Goal: Transaction & Acquisition: Purchase product/service

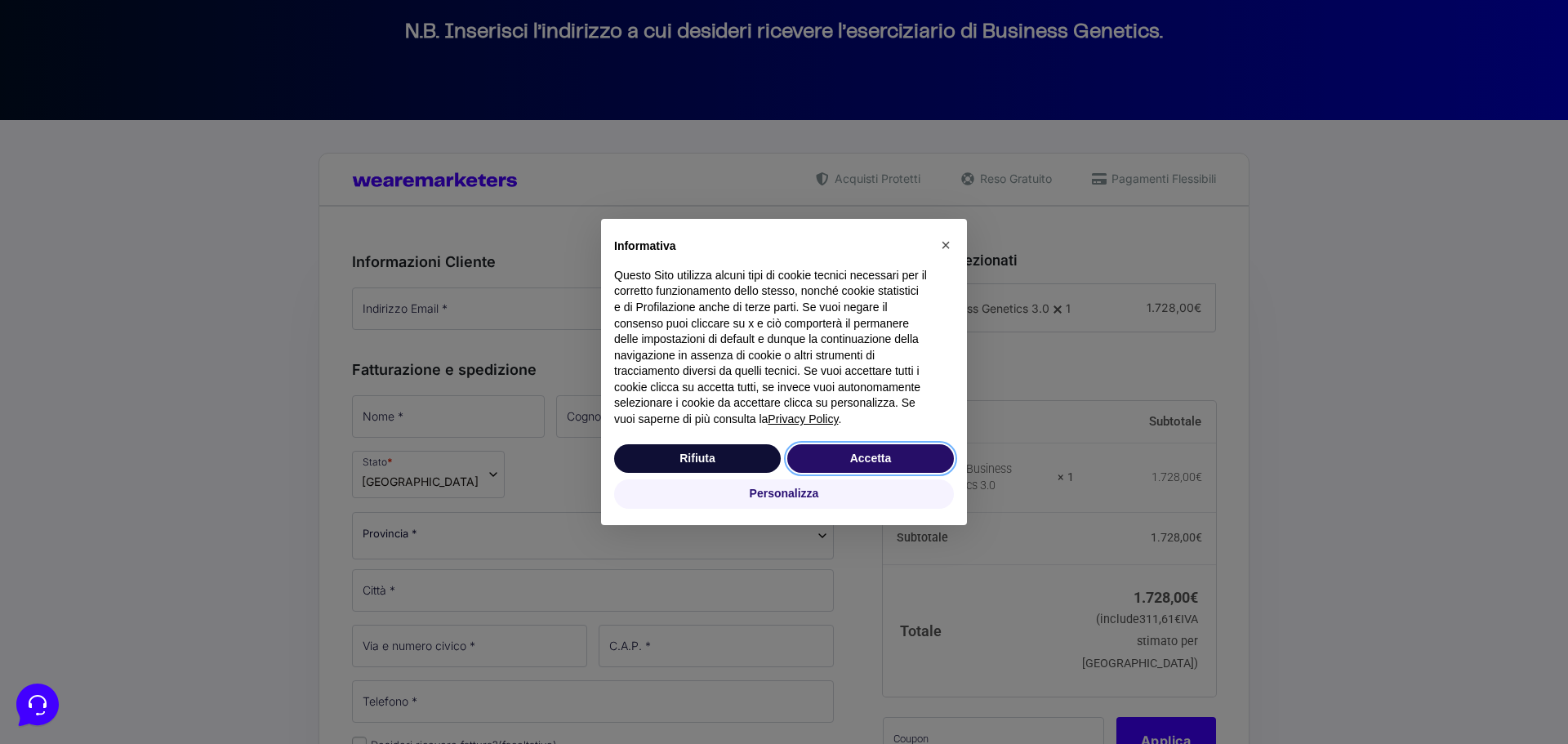
click at [856, 455] on button "Accetta" at bounding box center [871, 458] width 167 height 29
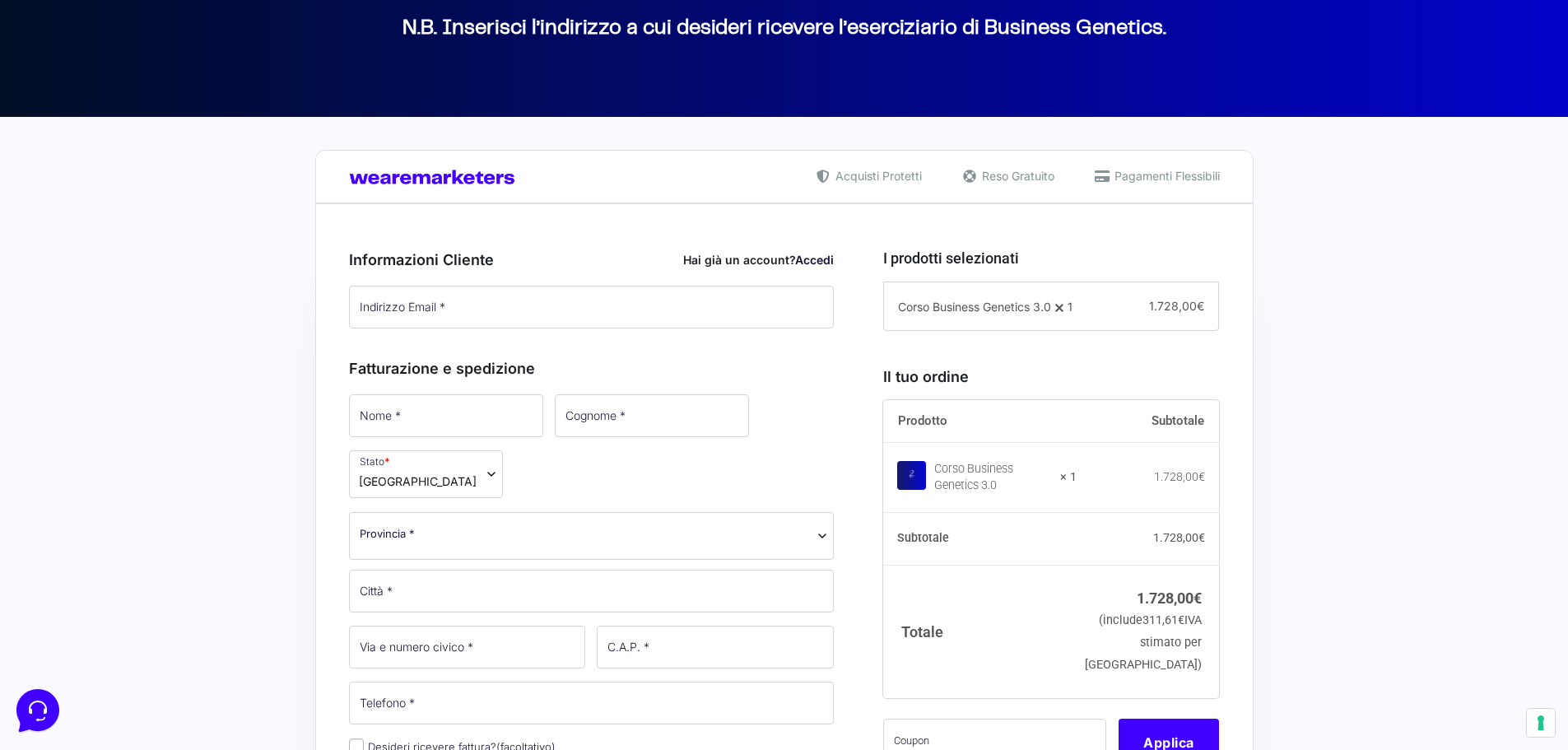
scroll to position [247, 0]
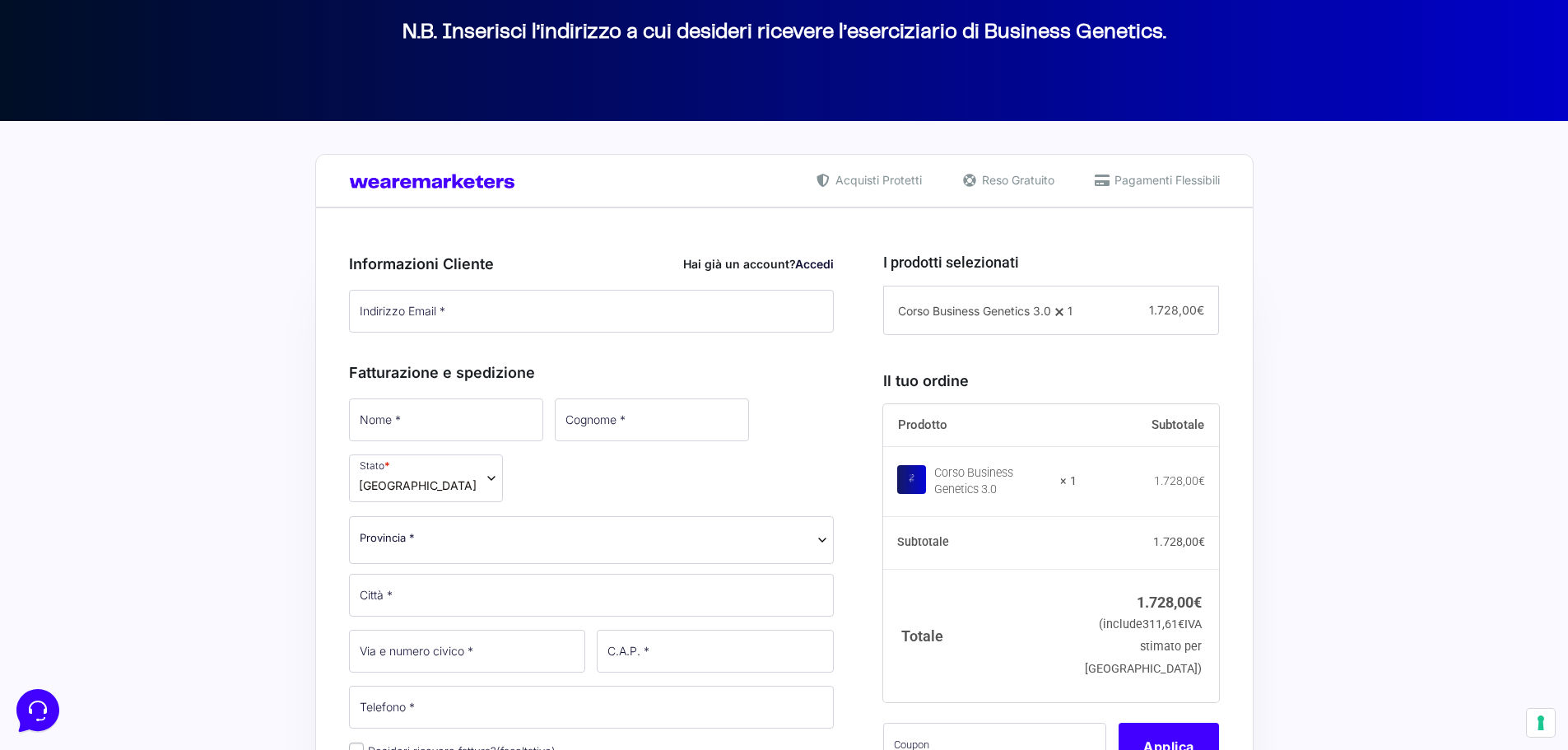
click at [815, 267] on link "Accedi" at bounding box center [815, 263] width 39 height 14
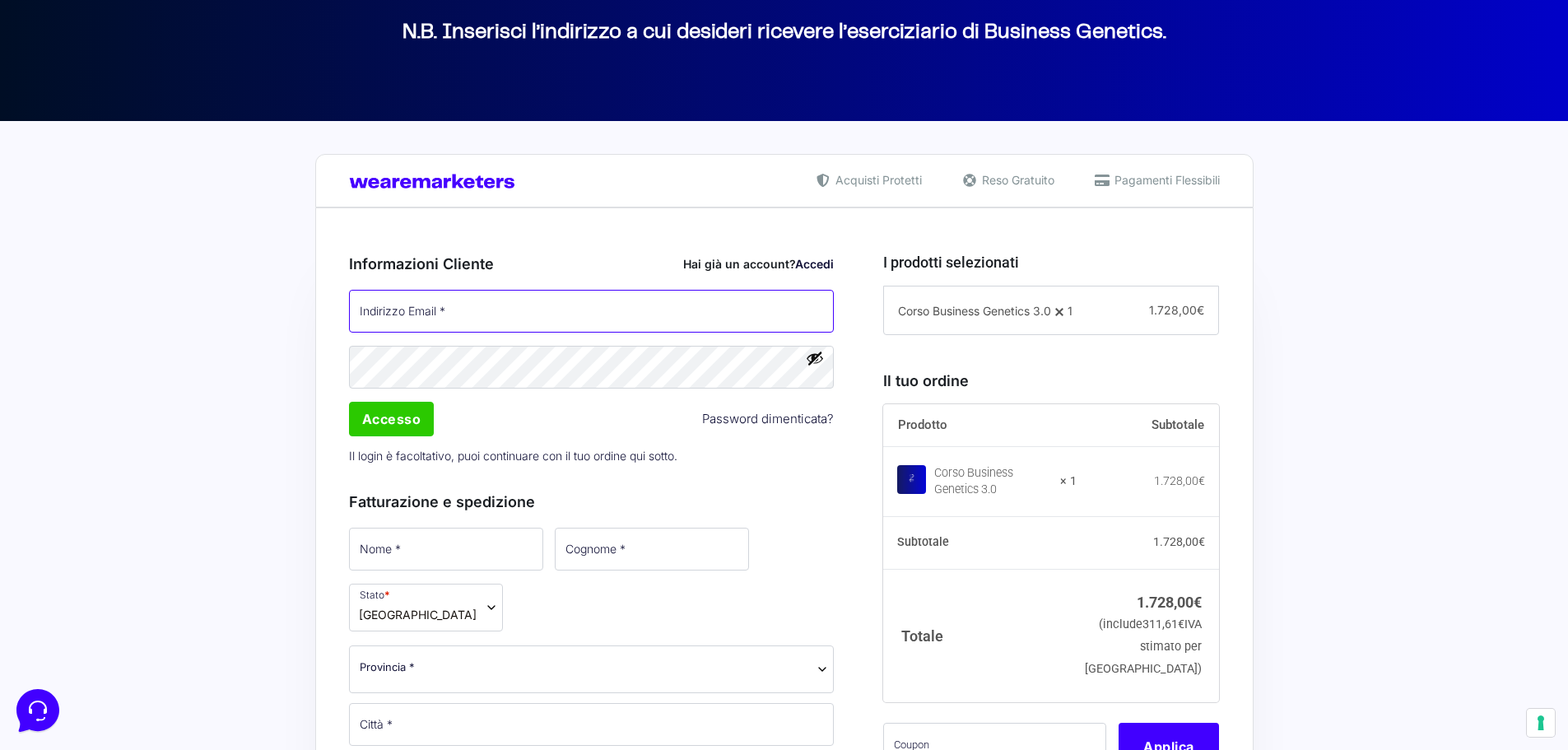
click at [672, 300] on input "Indirizzo Email *" at bounding box center [592, 311] width 486 height 43
type input "[EMAIL_ADDRESS][DOMAIN_NAME]"
click at [438, 419] on div "Accesso Password dimenticata?" at bounding box center [592, 418] width 497 height 40
click at [425, 422] on input "Accesso" at bounding box center [392, 418] width 86 height 35
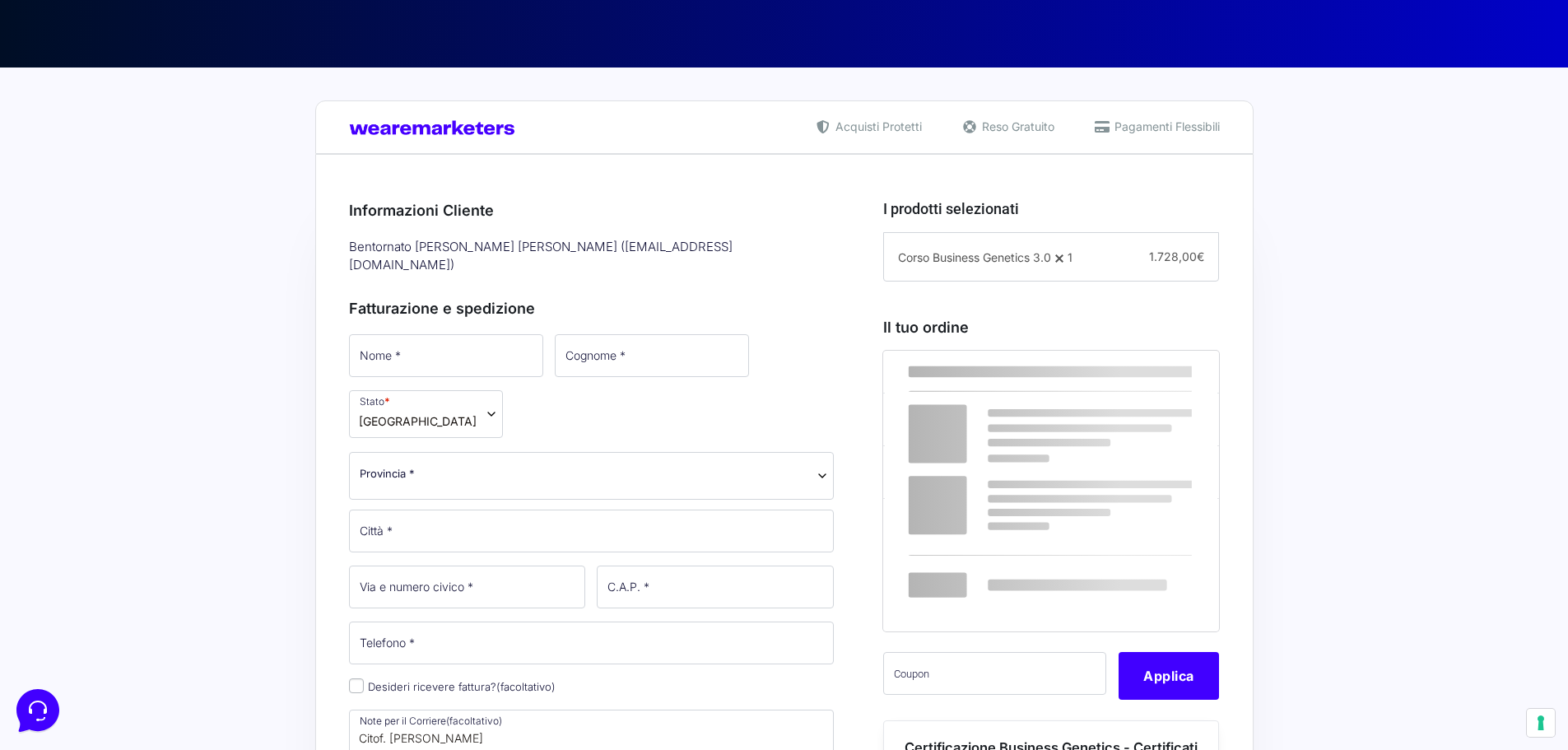
scroll to position [329, 0]
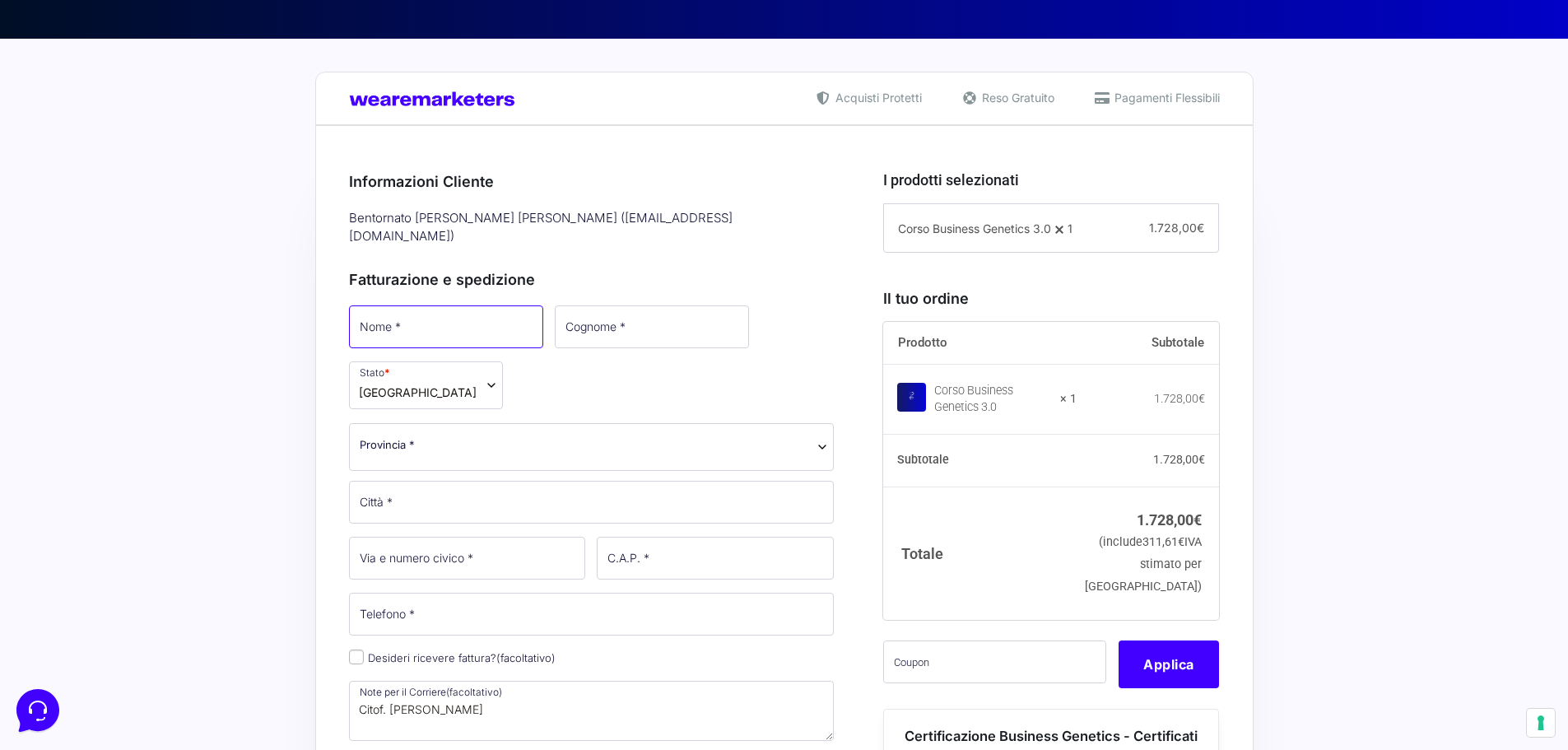
click at [476, 307] on input "Nome *" at bounding box center [446, 327] width 194 height 43
type input "[PERSON_NAME]"
click at [585, 319] on input "Cognome *" at bounding box center [650, 327] width 194 height 43
type input "[PERSON_NAME]"
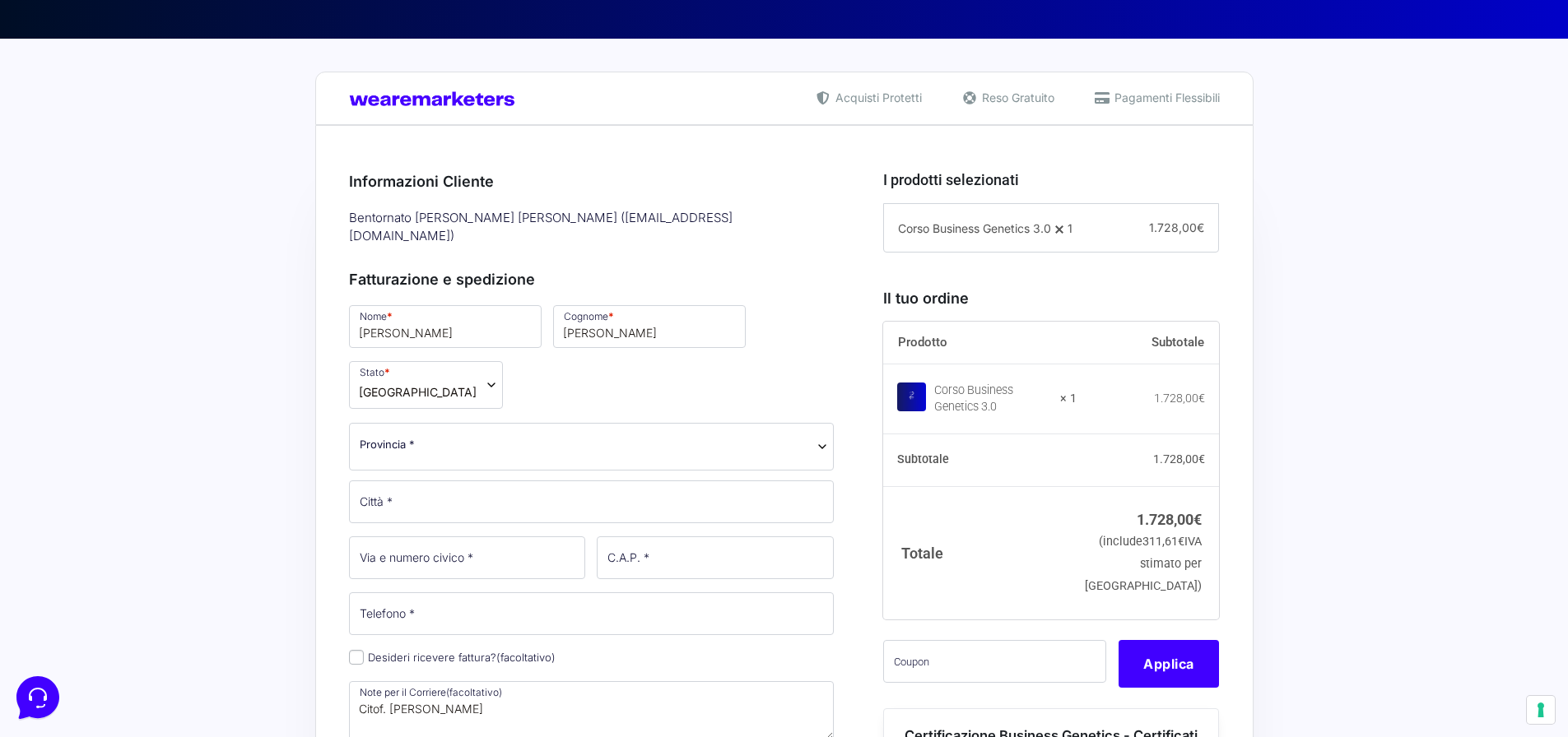
click at [433, 436] on span "Provincia *" at bounding box center [592, 444] width 465 height 18
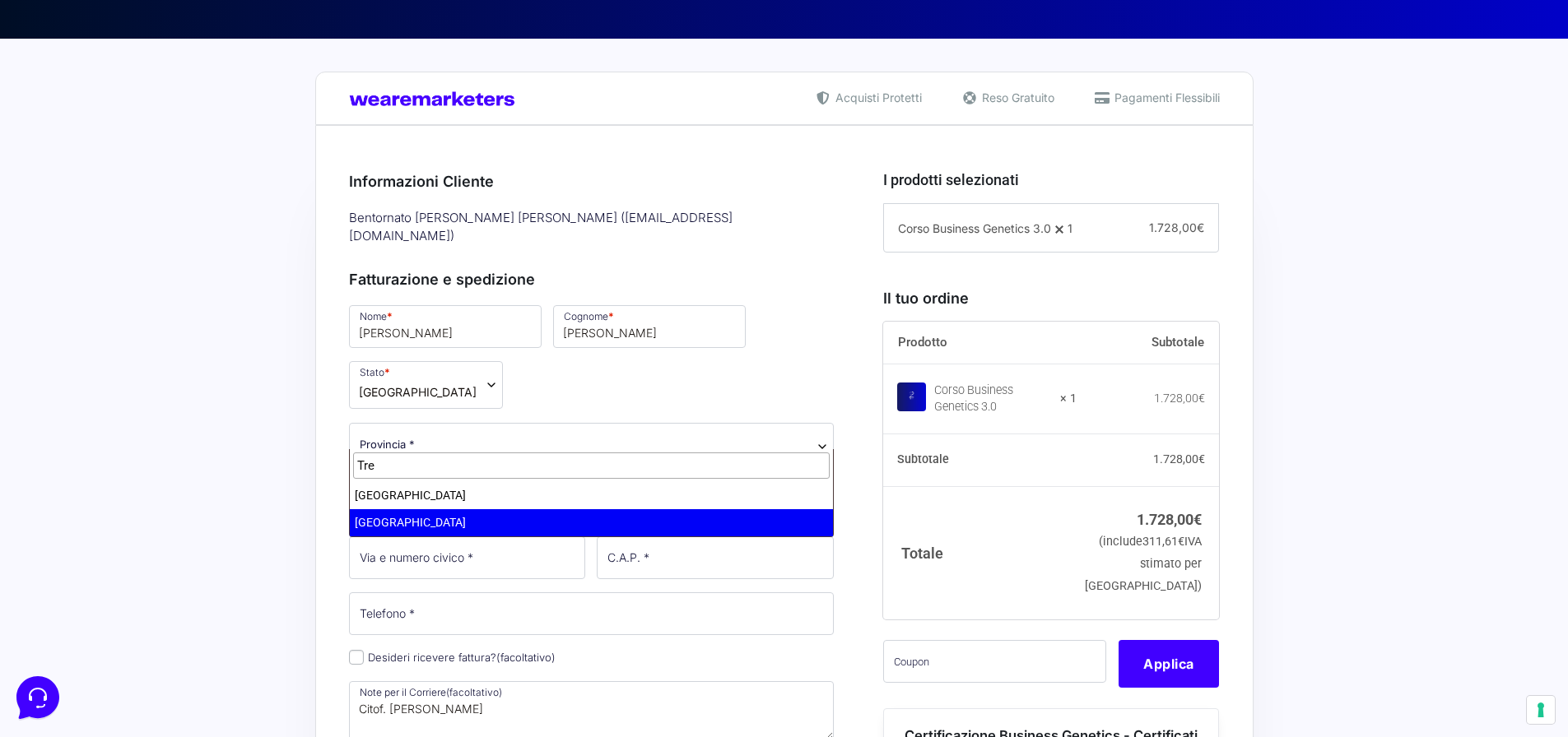
type input "Tre"
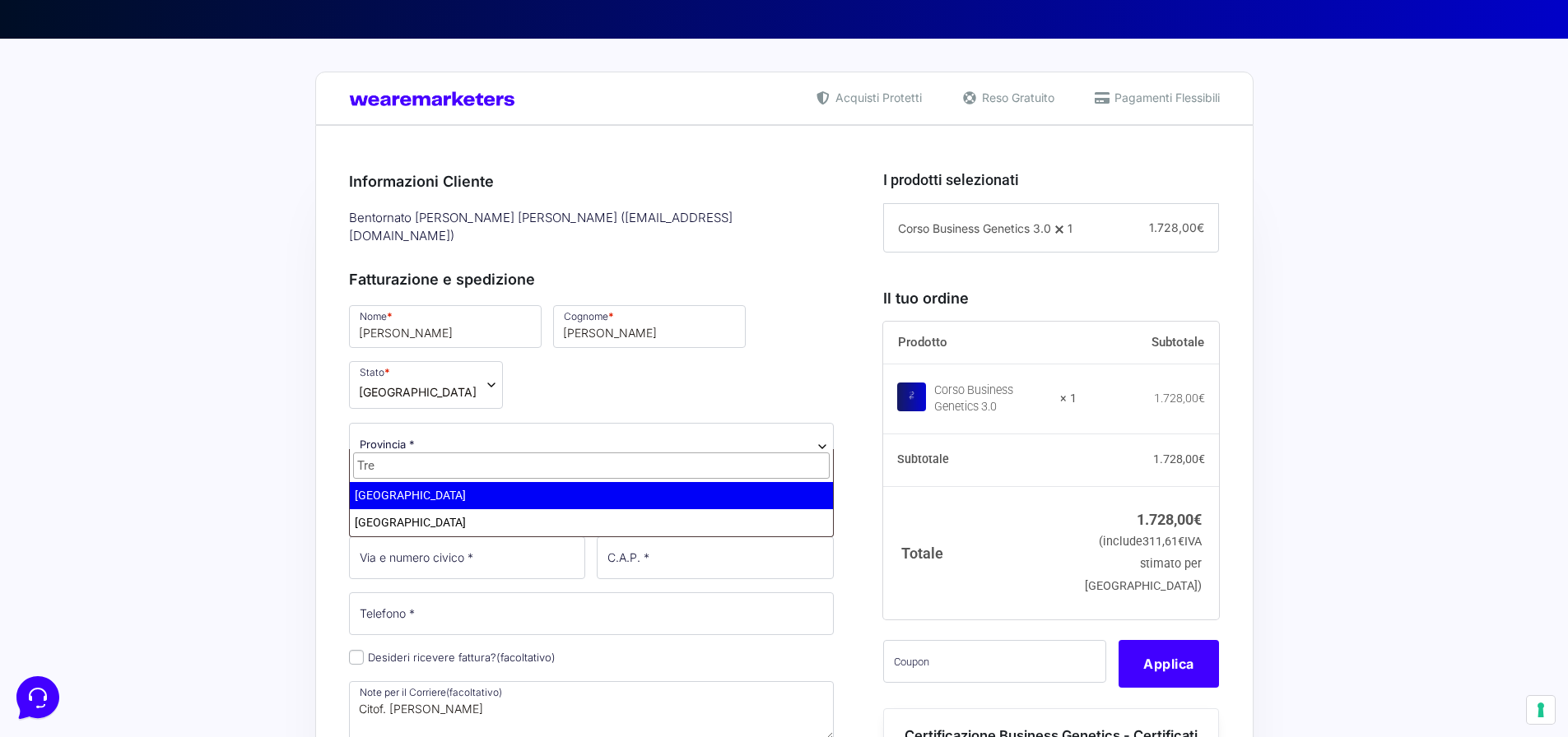
select select "TN"
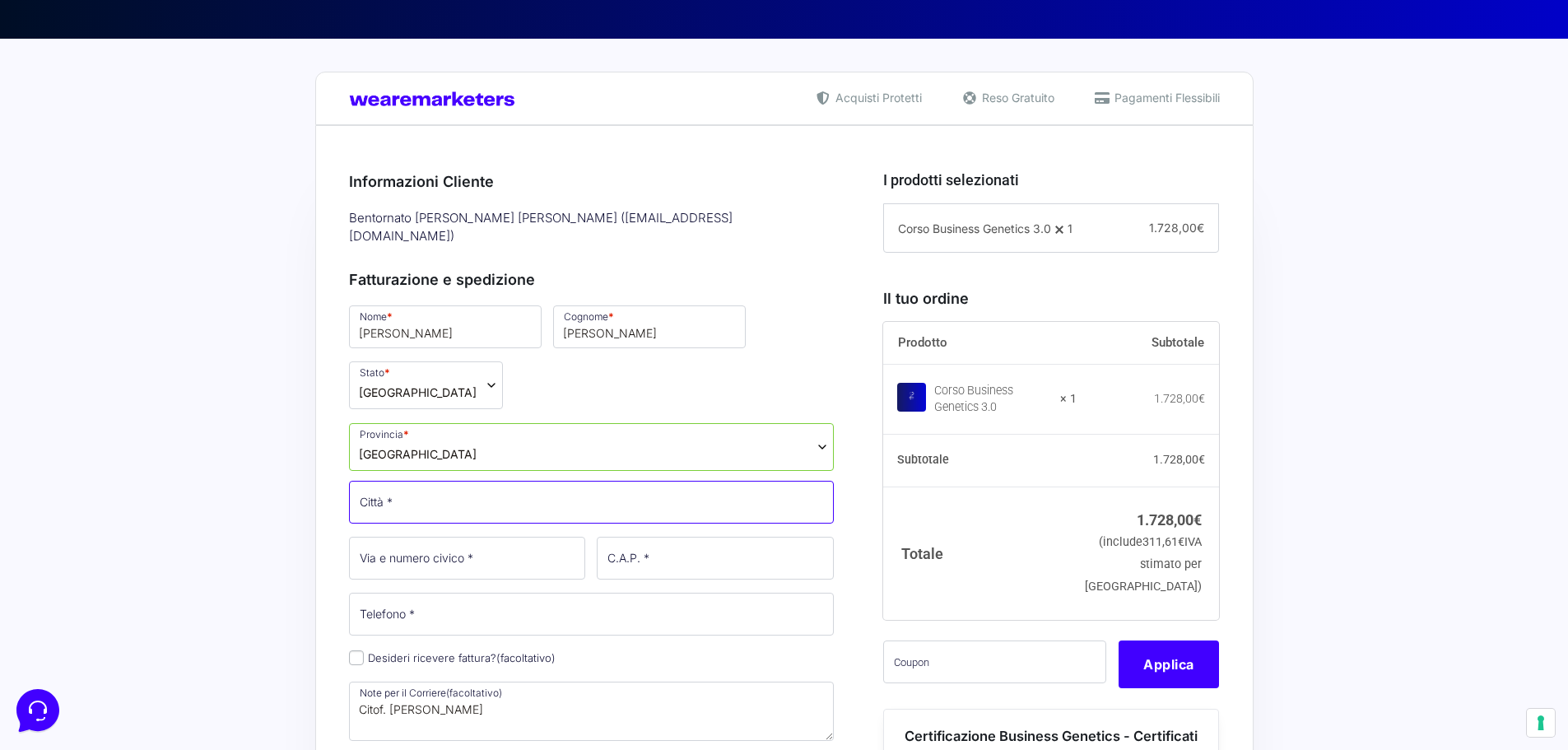
click at [435, 491] on input "Città *" at bounding box center [592, 502] width 486 height 43
type input "Arco"
click at [441, 540] on input "Via e numero civico *" at bounding box center [468, 558] width 237 height 43
type input "[STREET_ADDRESS][PERSON_NAME]"
click at [640, 549] on input "C.A.P. *" at bounding box center [715, 558] width 237 height 43
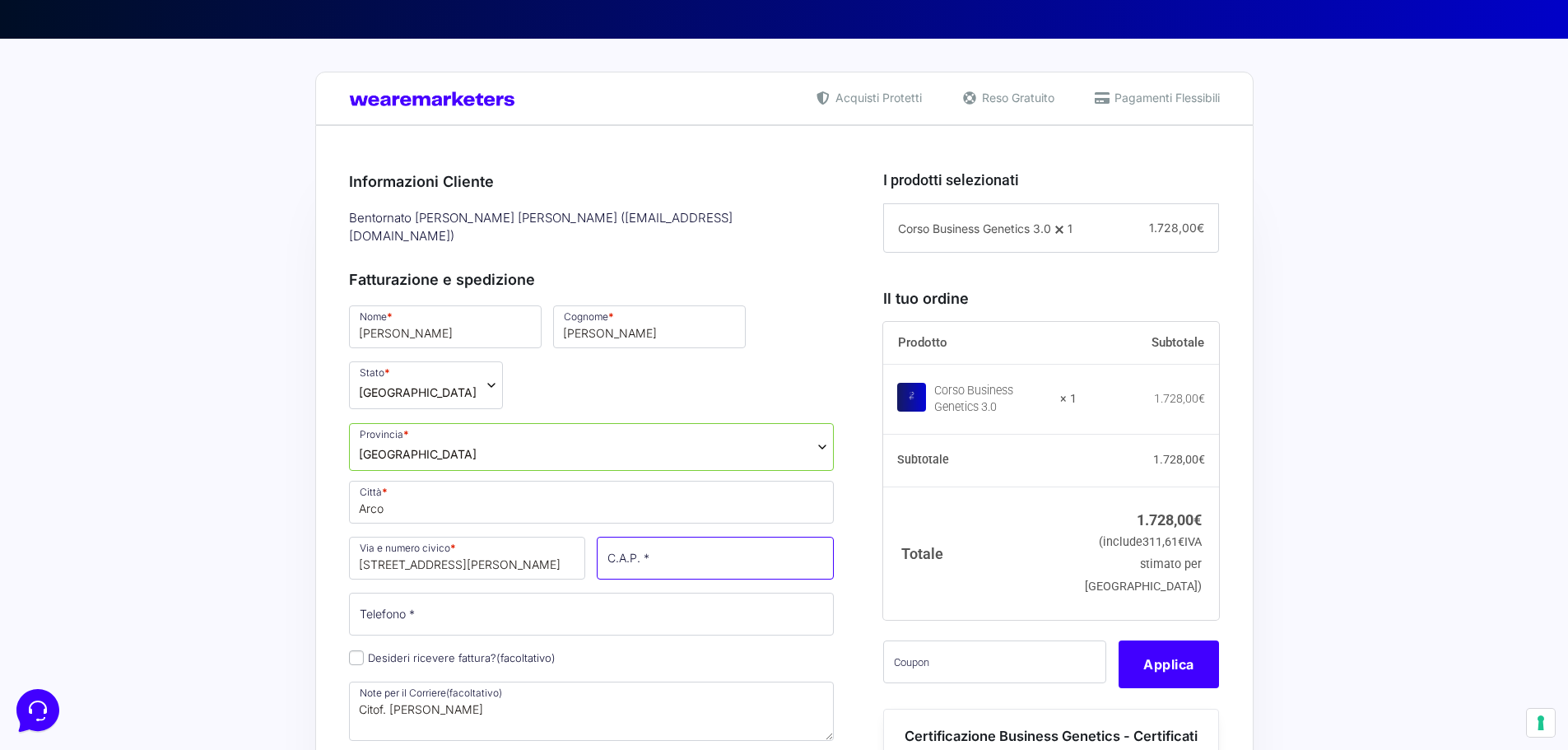
type input "38062"
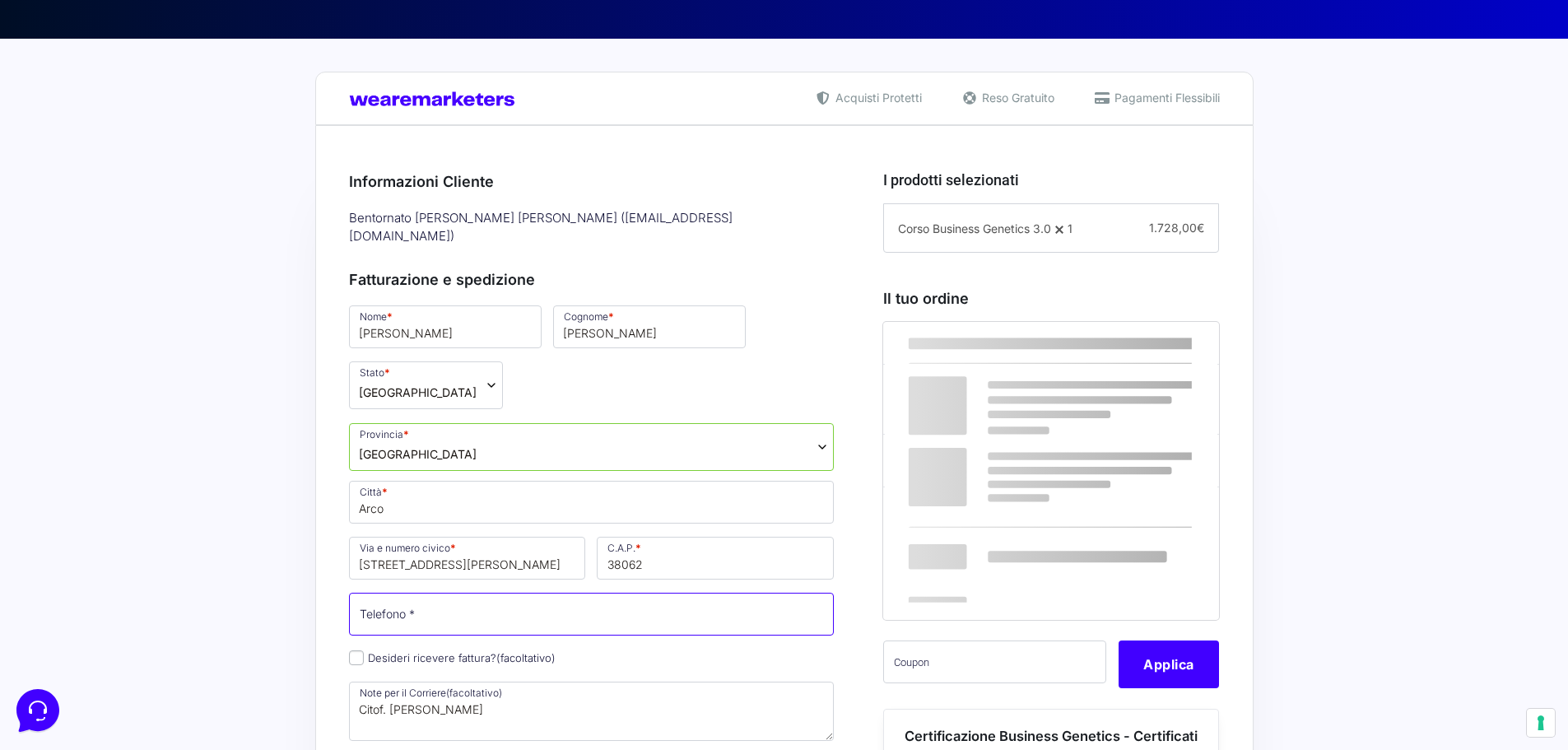
click at [634, 595] on input "Telefono *" at bounding box center [592, 614] width 486 height 43
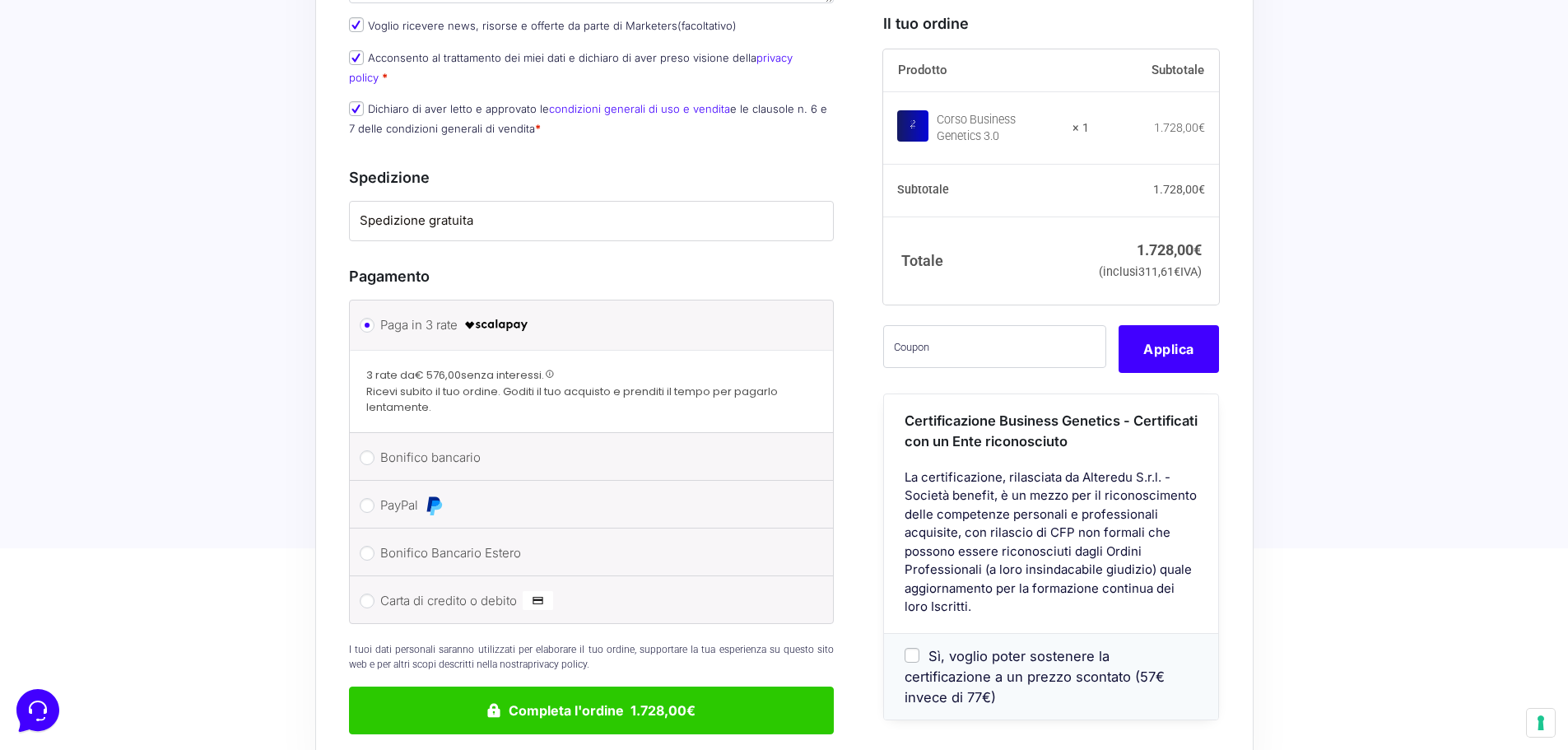
scroll to position [1071, 0]
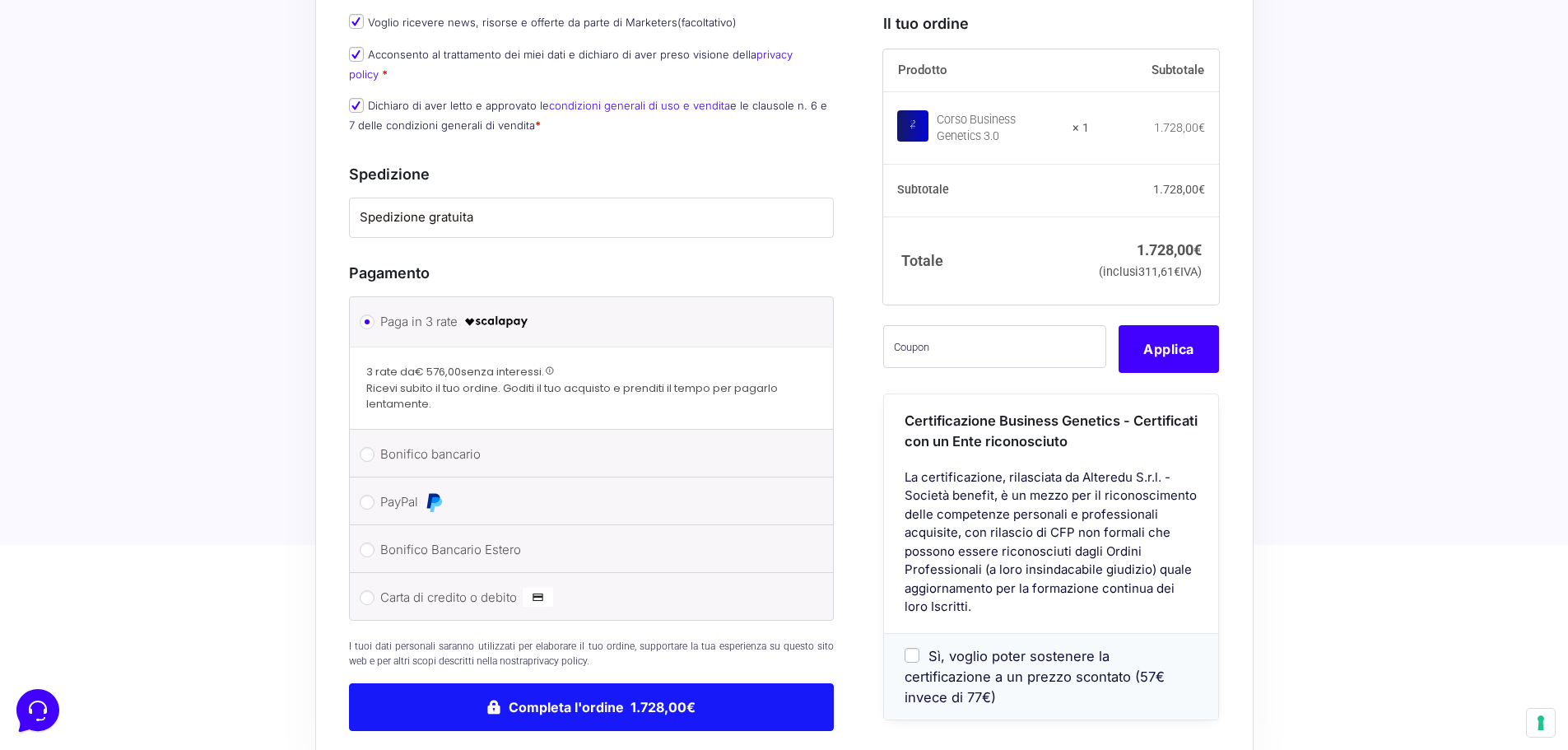
type input "3299595572"
click at [524, 684] on button "Completa l'ordine 1.728,00€" at bounding box center [592, 707] width 486 height 48
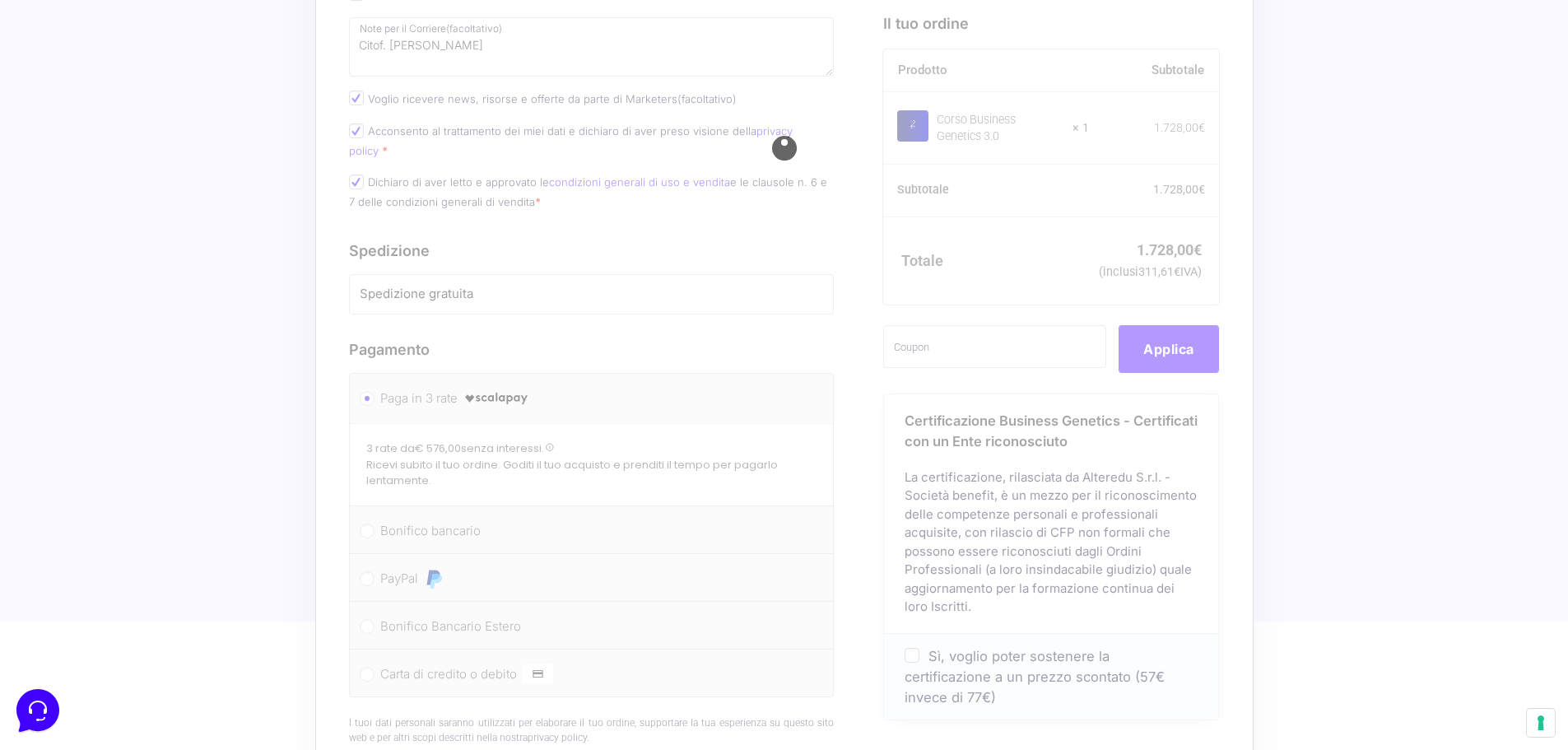
scroll to position [843, 0]
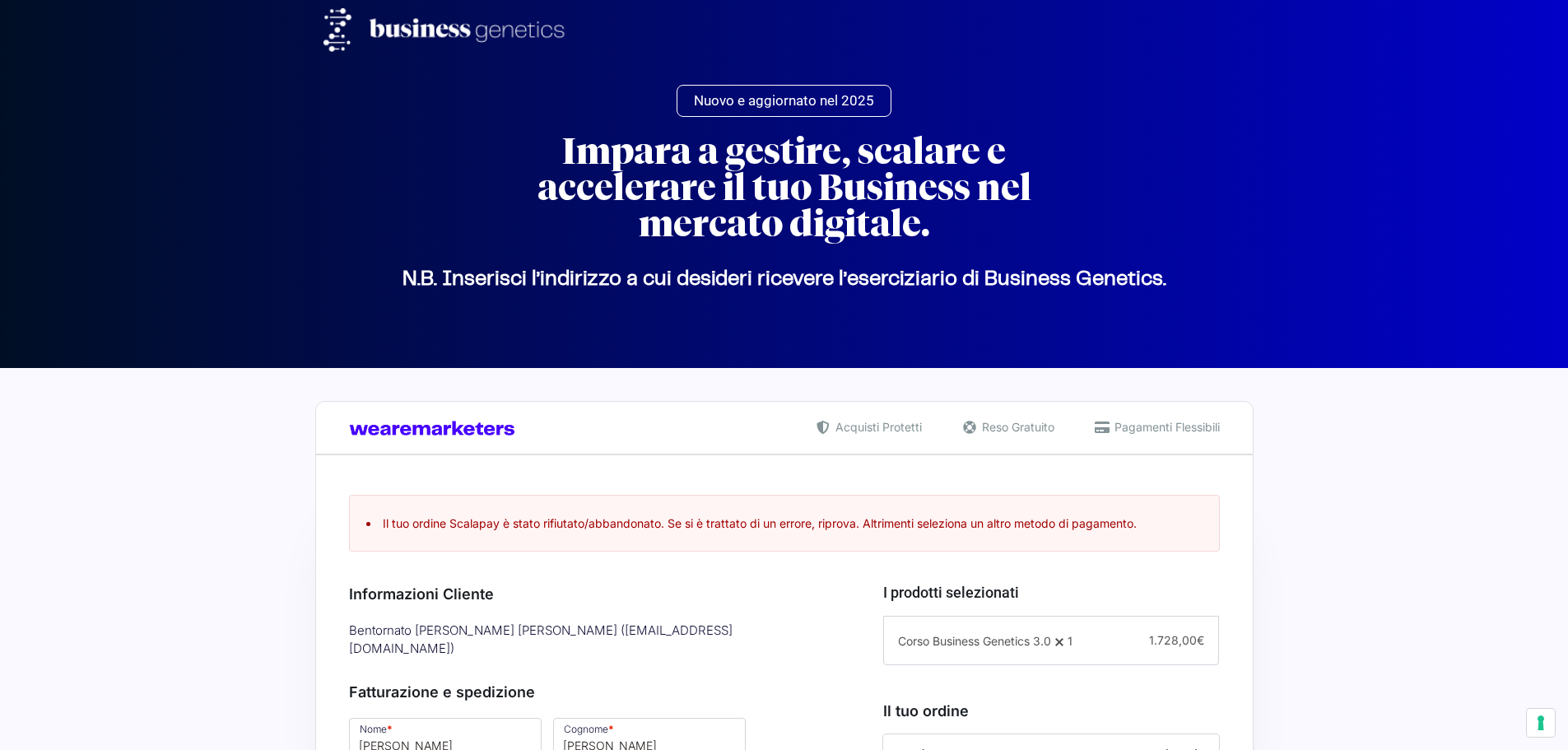
select select "TN"
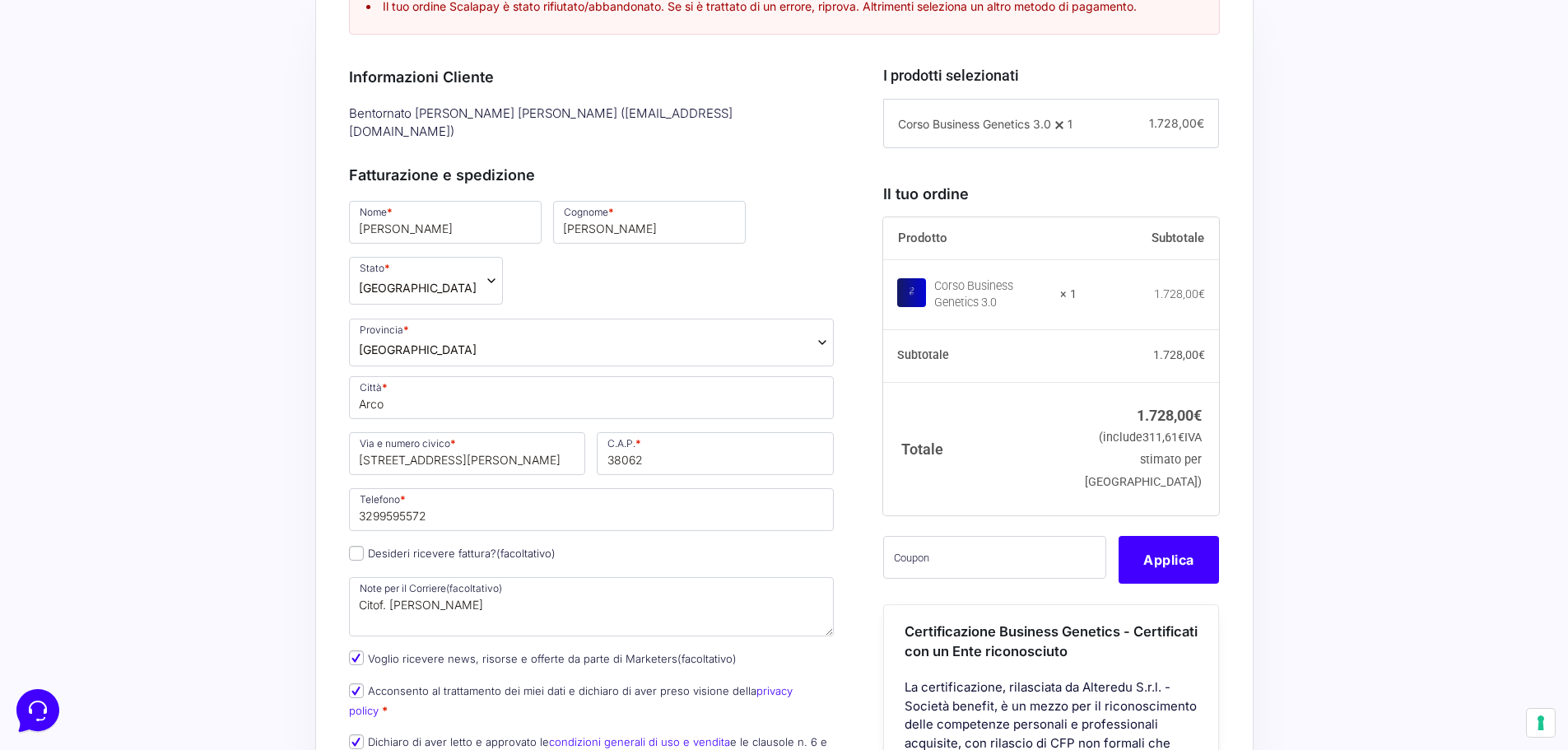
scroll to position [577, 0]
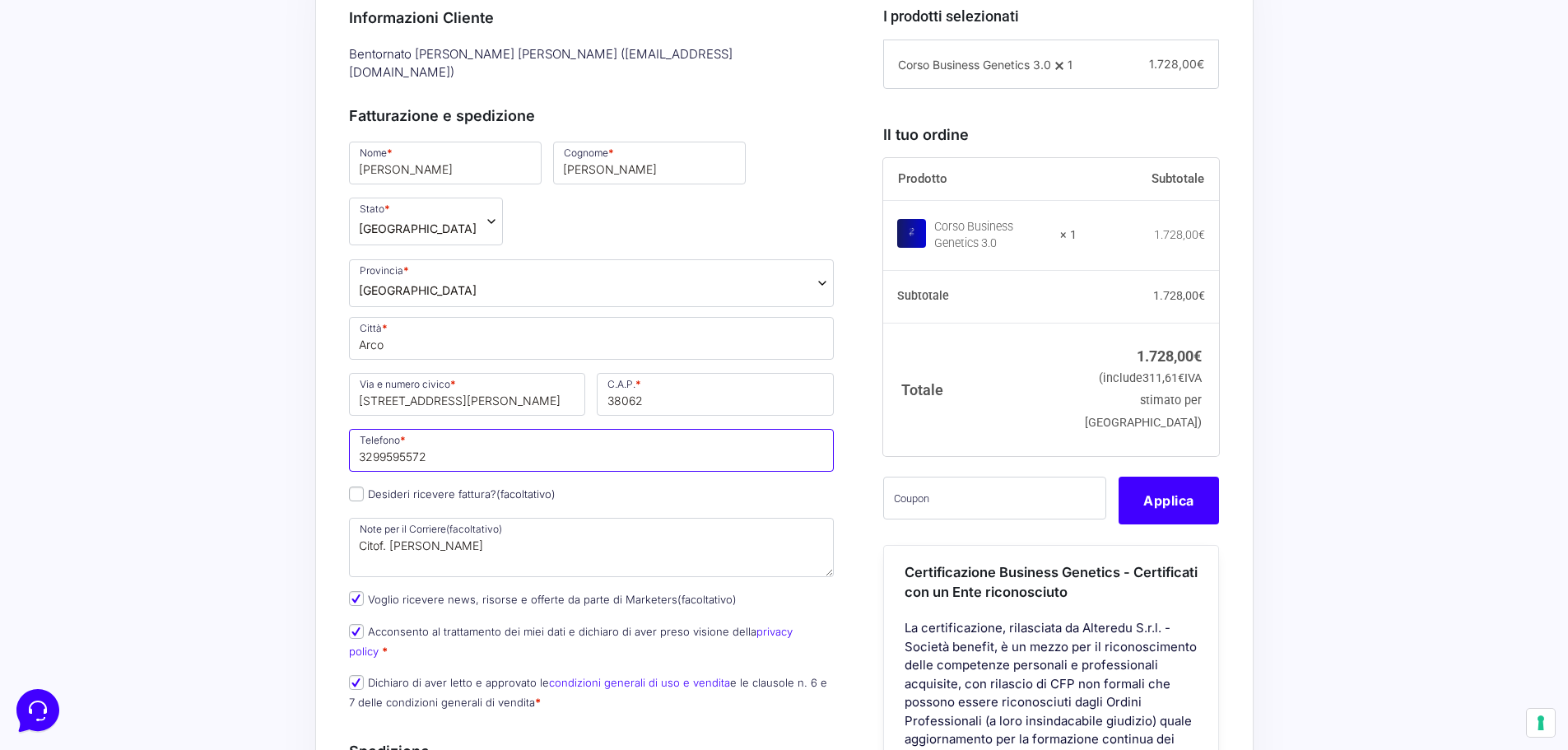
drag, startPoint x: 442, startPoint y: 442, endPoint x: 401, endPoint y: 443, distance: 41.0
click at [401, 443] on input "3299595572" at bounding box center [592, 450] width 486 height 43
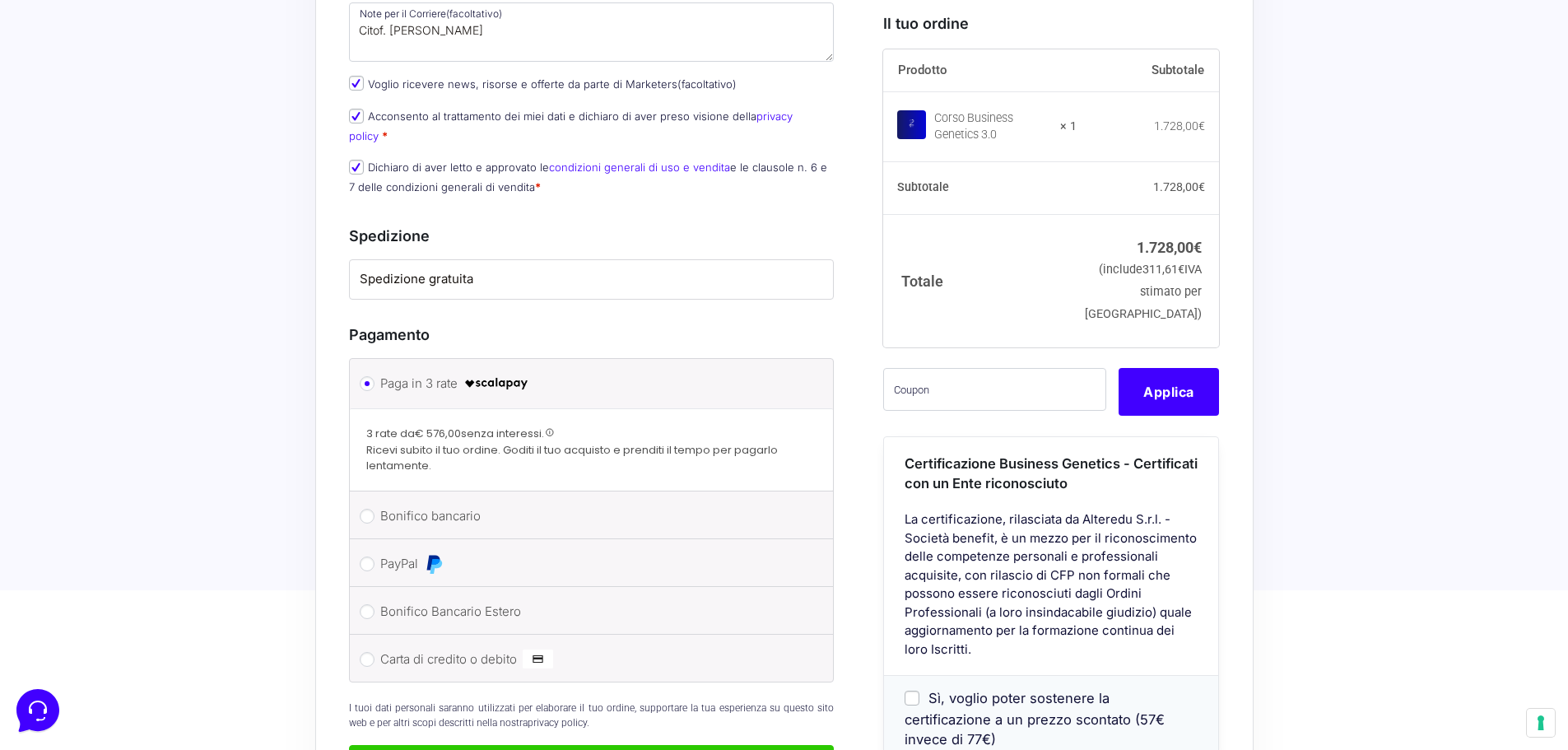
scroll to position [1290, 0]
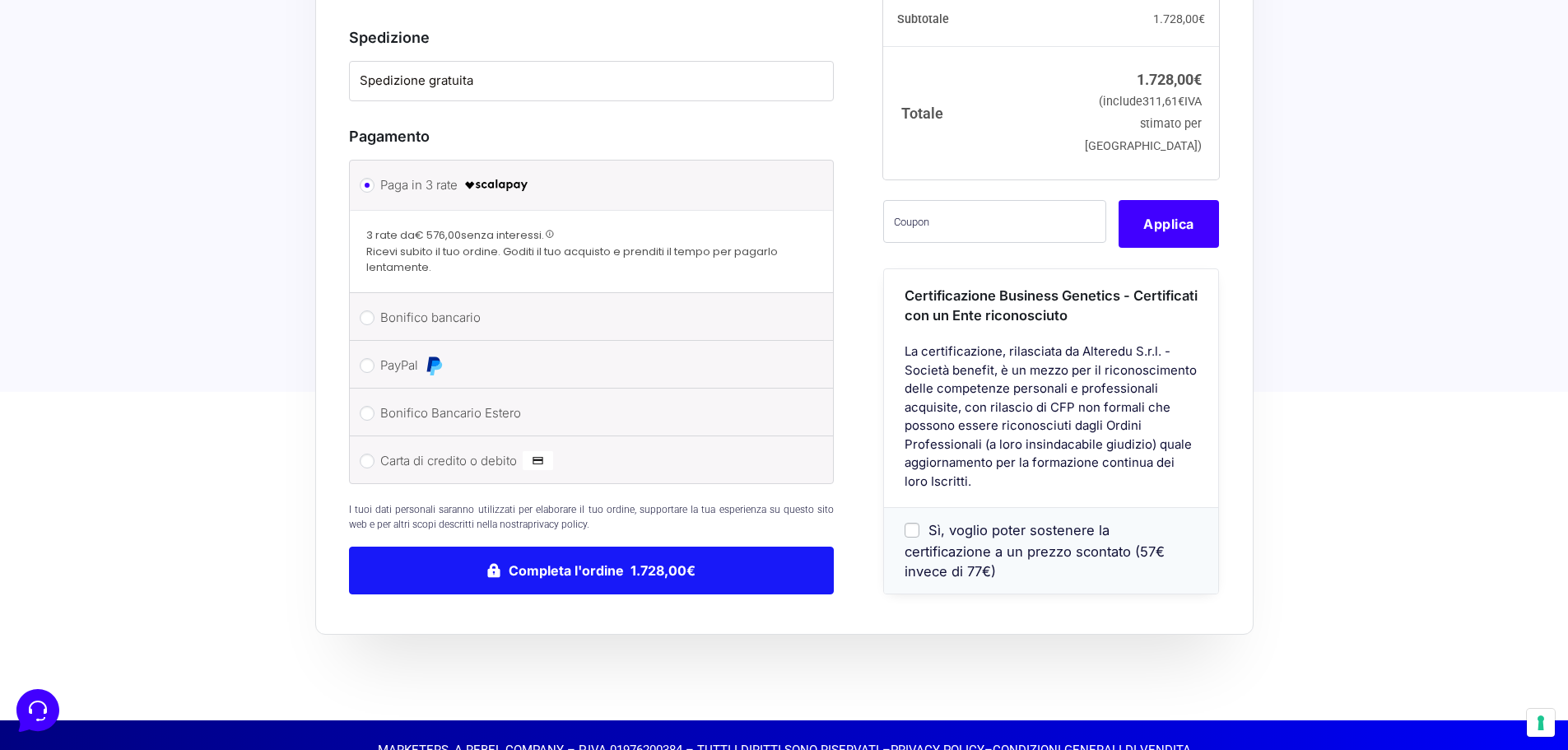
type input "3299594589"
click at [587, 547] on button "Completa l'ordine 1.728,00€" at bounding box center [592, 571] width 486 height 48
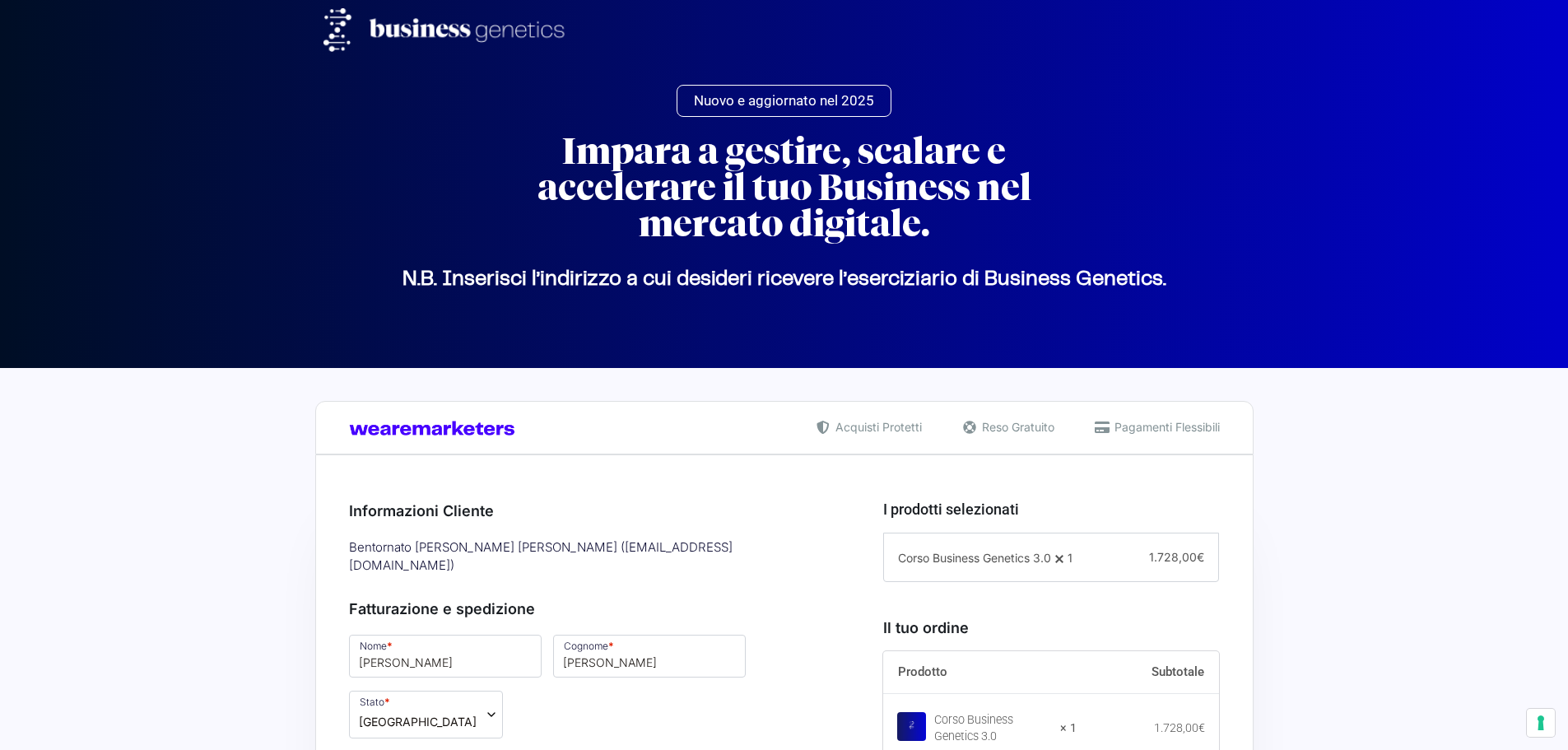
select select "TN"
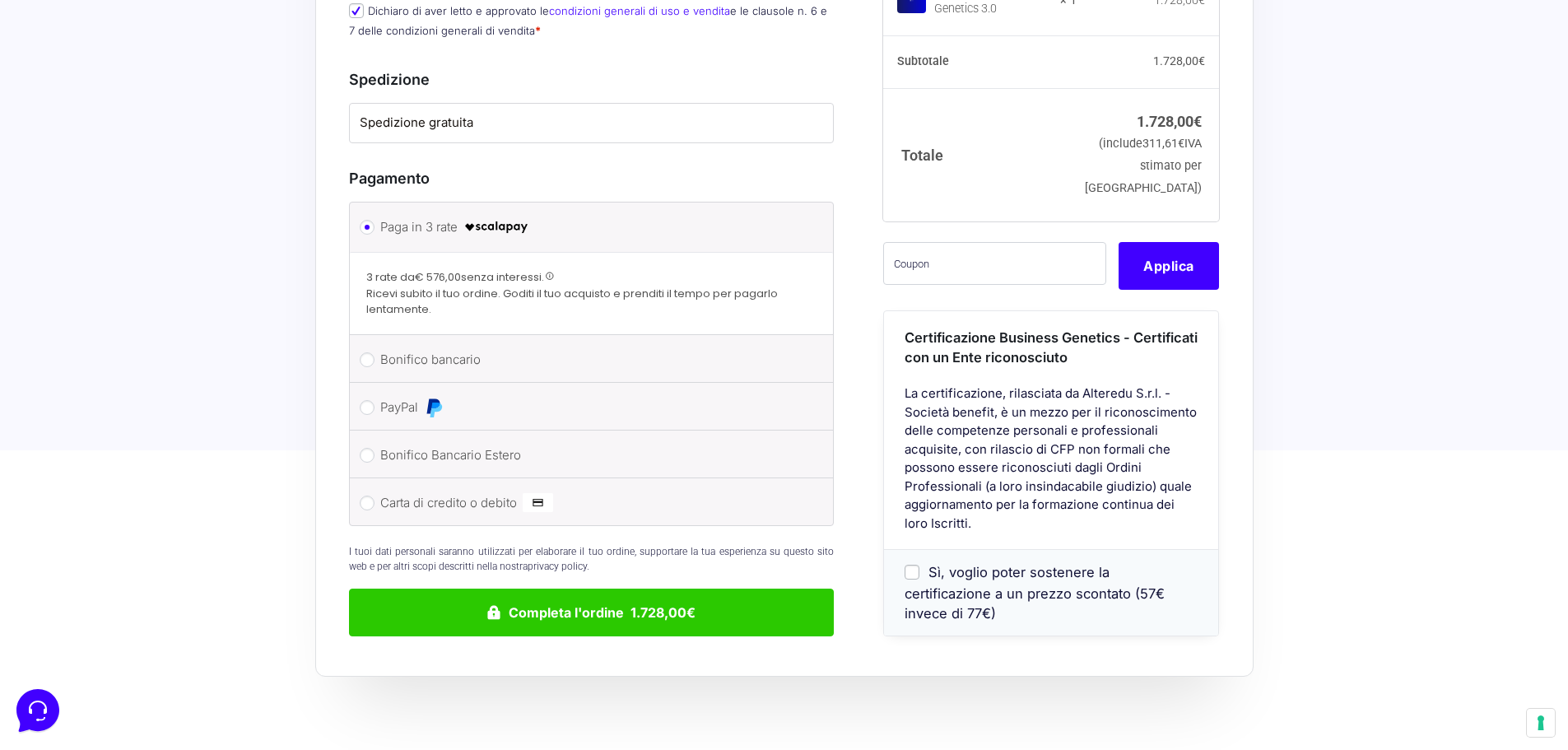
scroll to position [1125, 0]
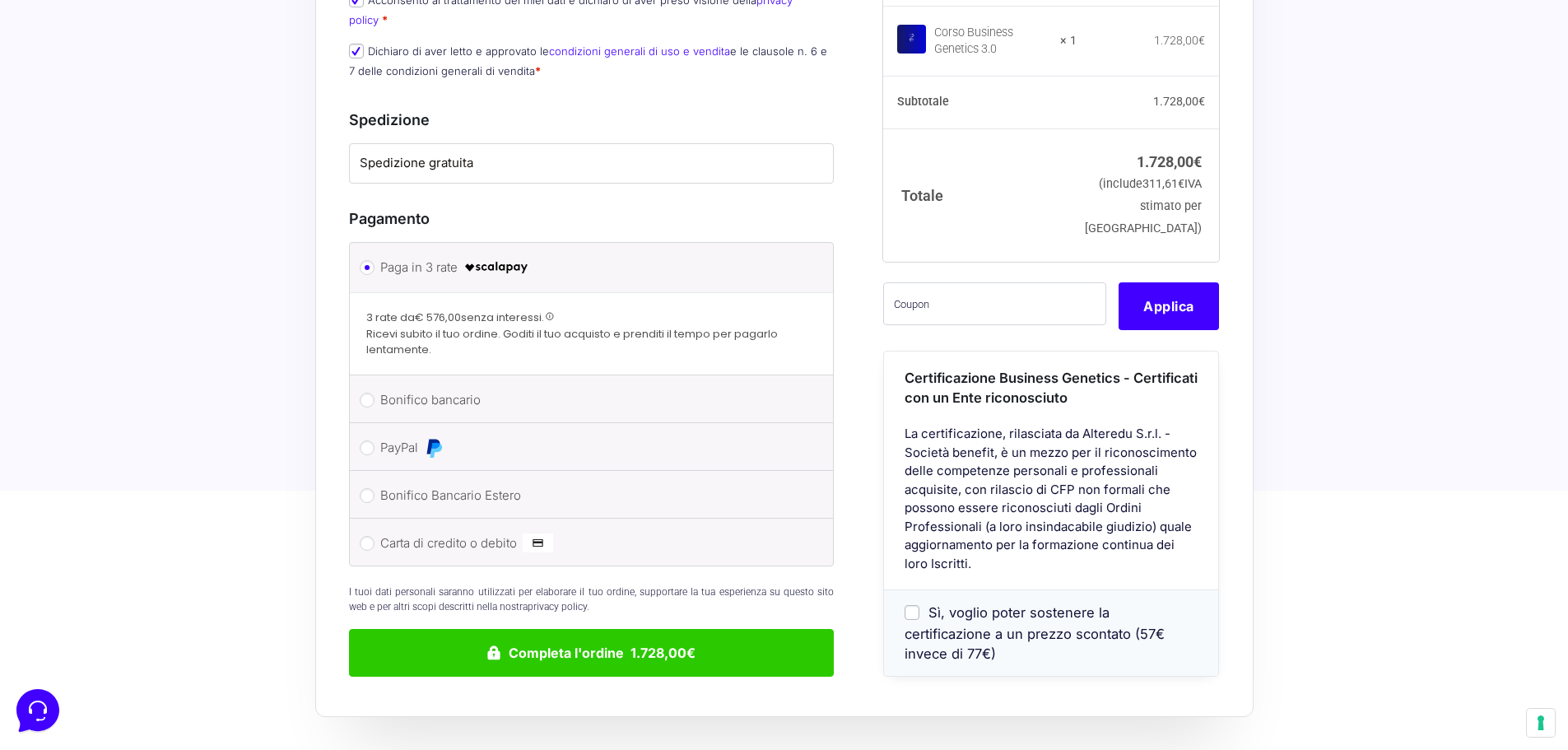
click at [369, 375] on li "Bonifico bancario Effettua il pagamento con questi dati. IBAN: IT60T02008326500…" at bounding box center [592, 399] width 484 height 48
click at [370, 393] on input "Bonifico bancario" at bounding box center [367, 401] width 15 height 15
radio input "true"
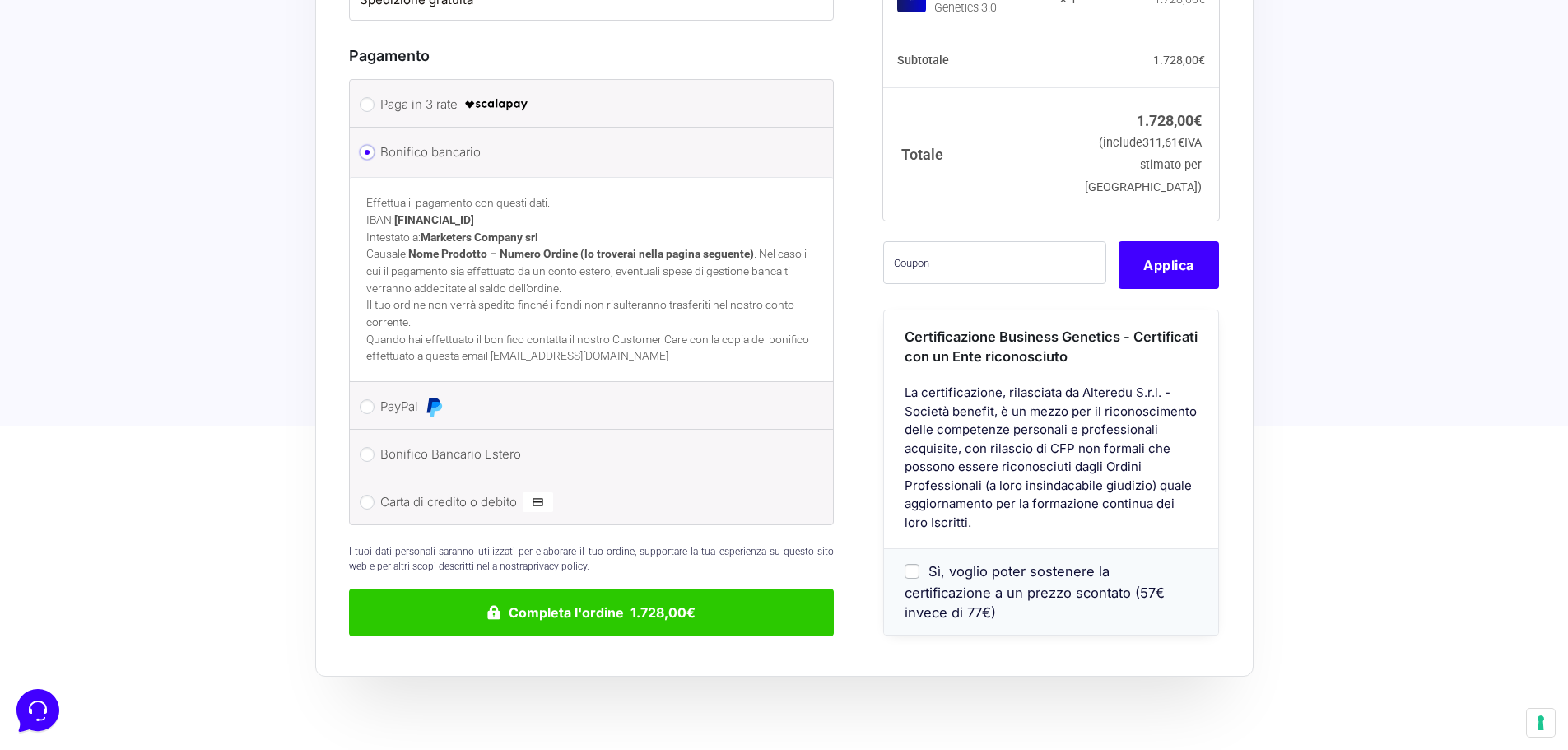
scroll to position [1290, 0]
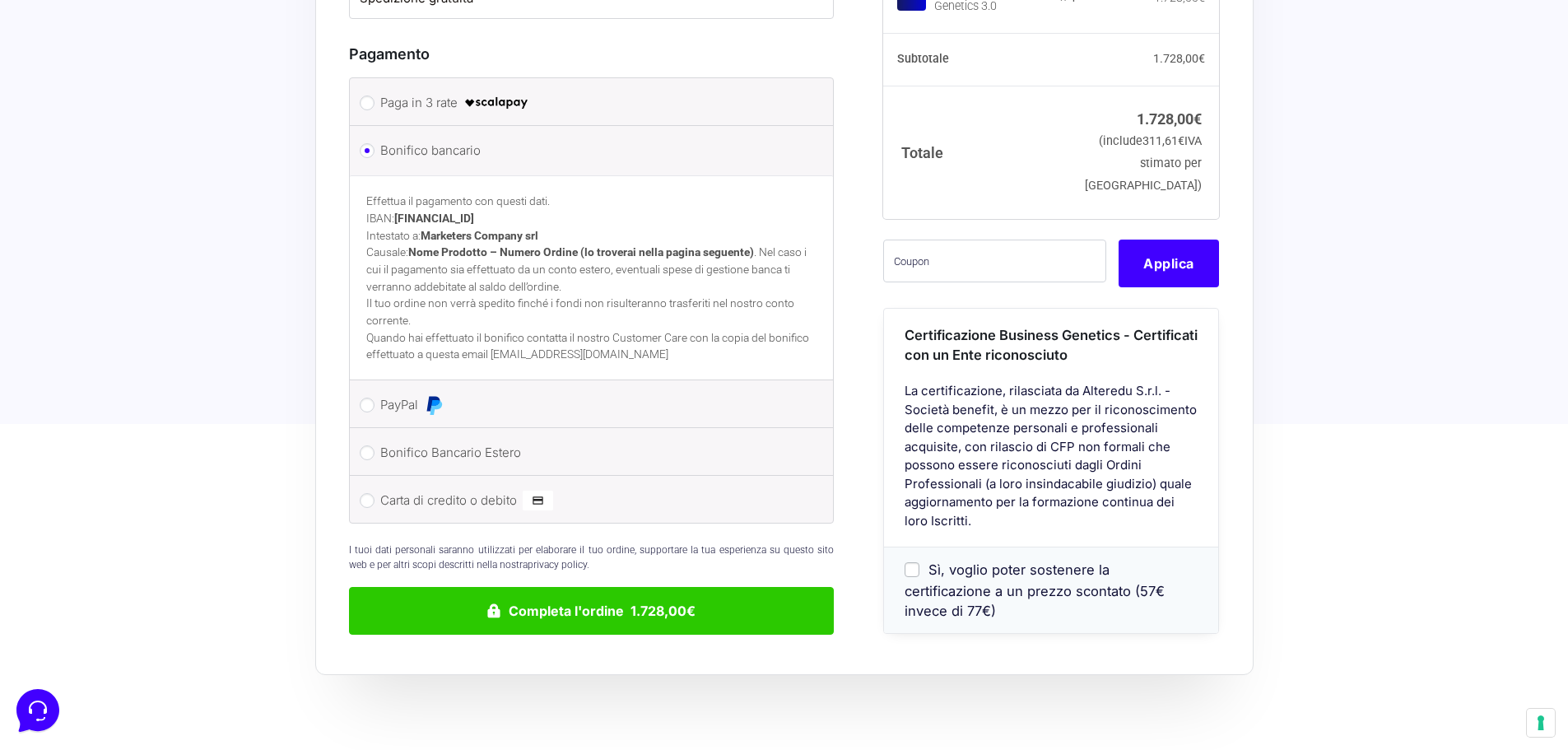
click at [364, 380] on li "PayPal Procedi al pagamento via PayPal." at bounding box center [592, 404] width 484 height 48
click at [364, 397] on input "PayPal" at bounding box center [367, 405] width 15 height 15
radio input "true"
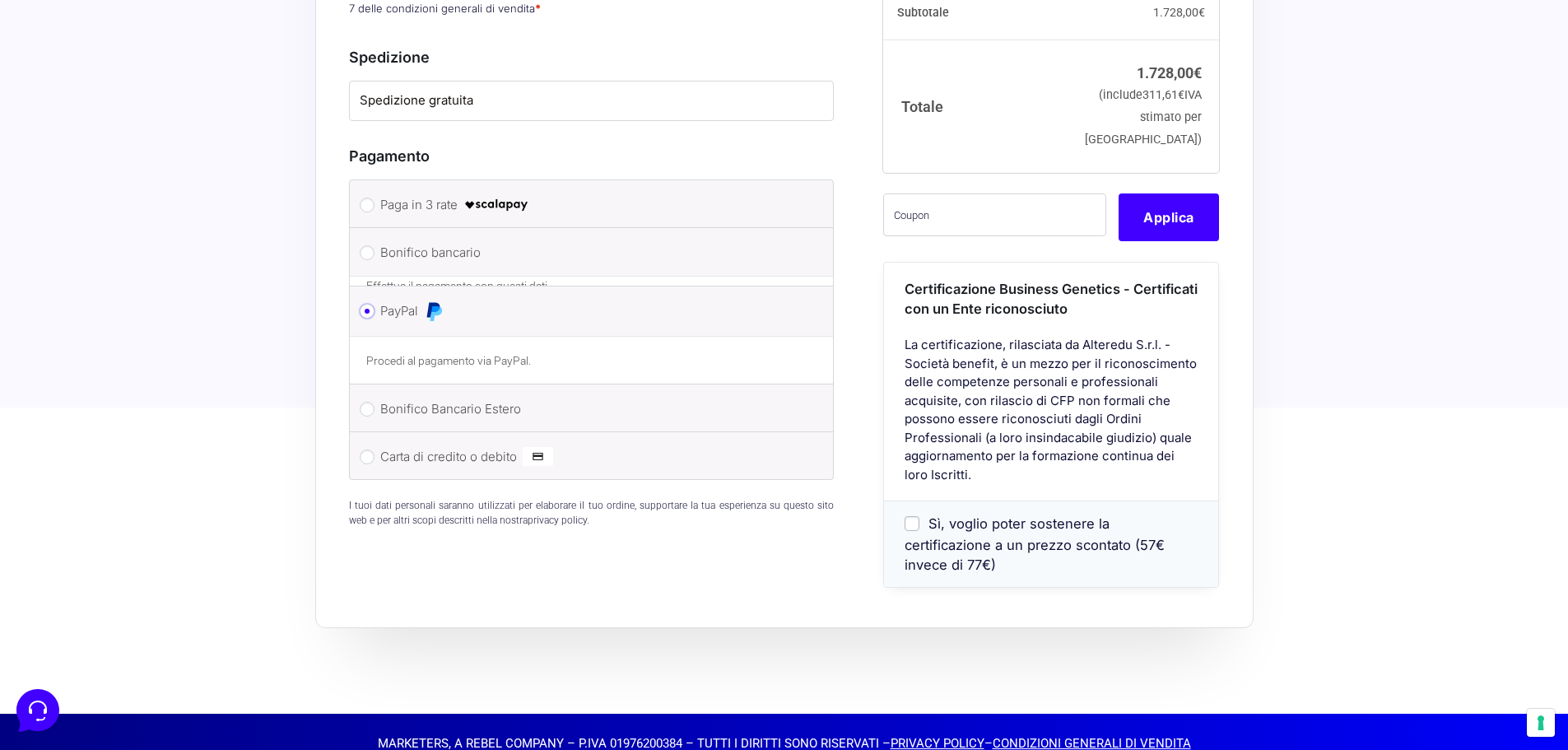
scroll to position [1173, 0]
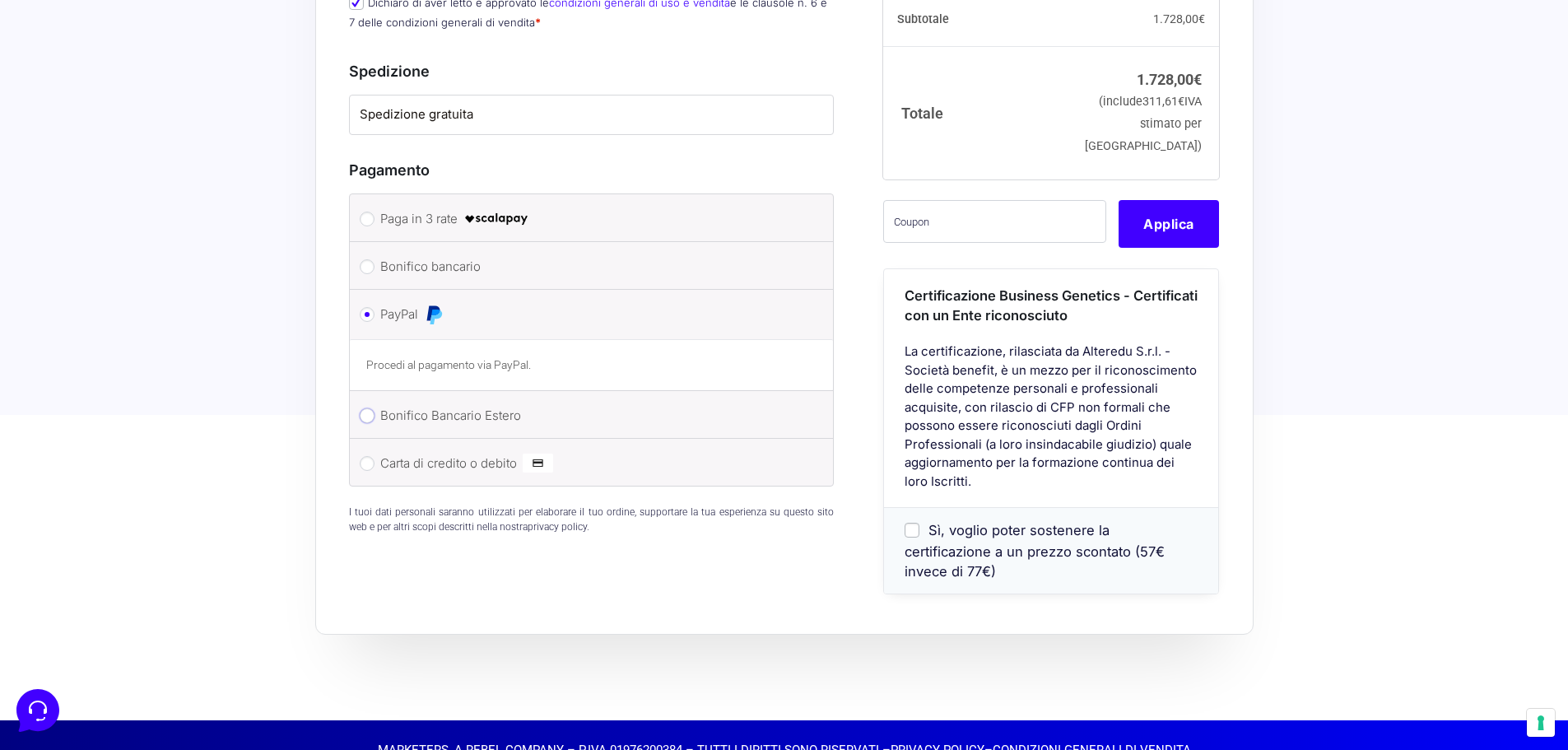
click at [362, 408] on input "Bonifico Bancario Estero" at bounding box center [367, 416] width 15 height 15
radio input "true"
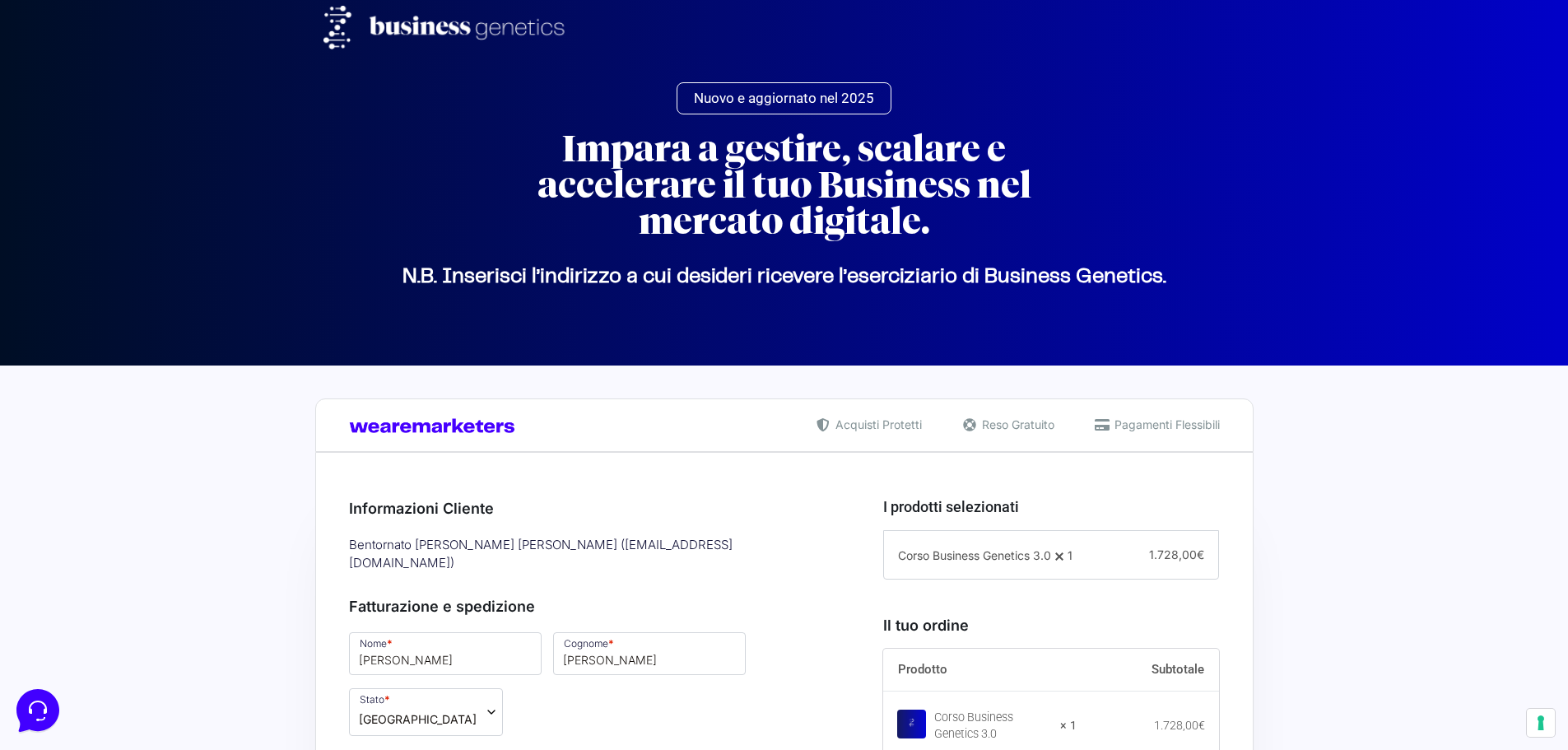
scroll to position [0, 0]
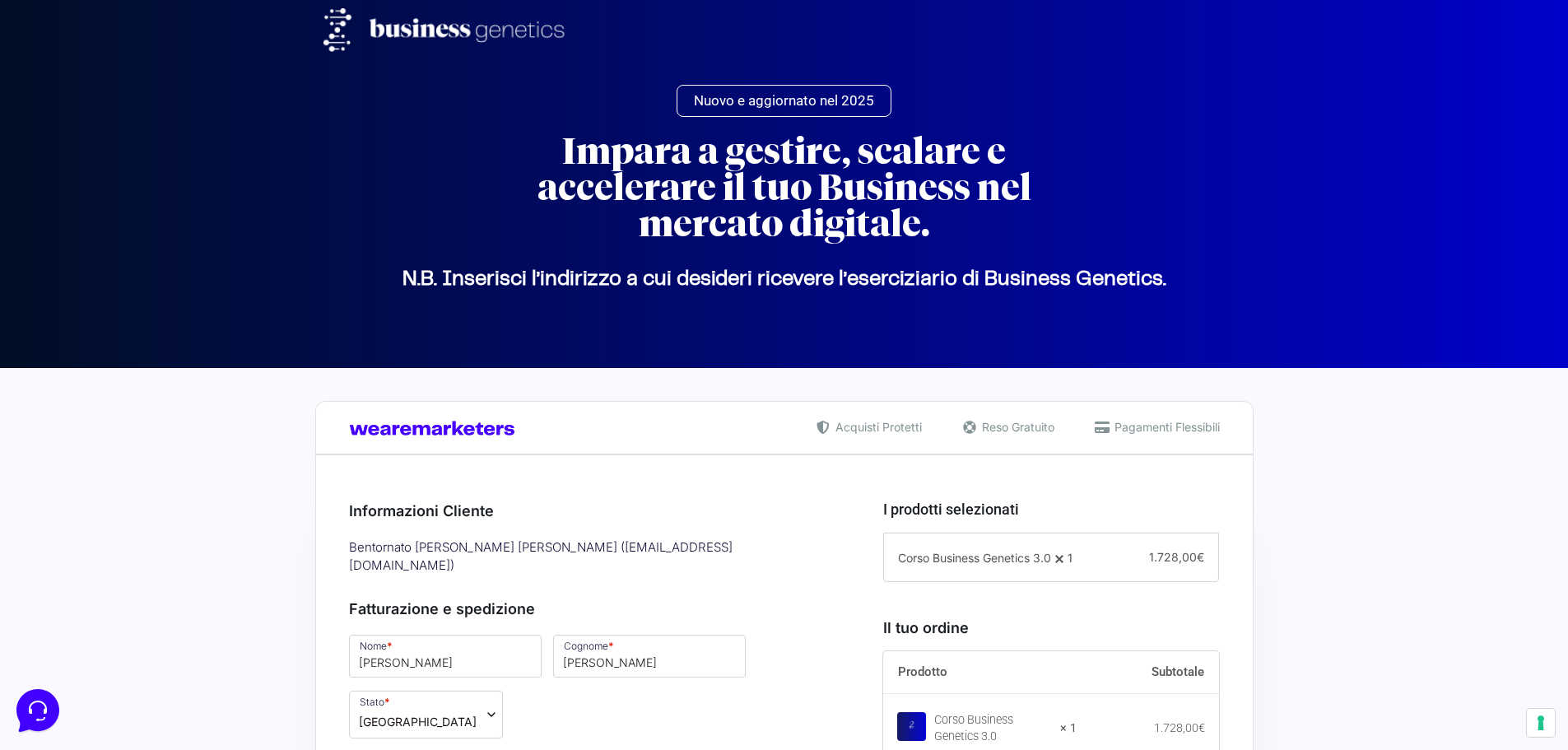
click at [788, 94] on span "Nuovo e aggiornato nel 2025" at bounding box center [784, 101] width 180 height 14
click at [323, 19] on img at bounding box center [449, 30] width 253 height 44
click at [405, 32] on img at bounding box center [449, 30] width 253 height 44
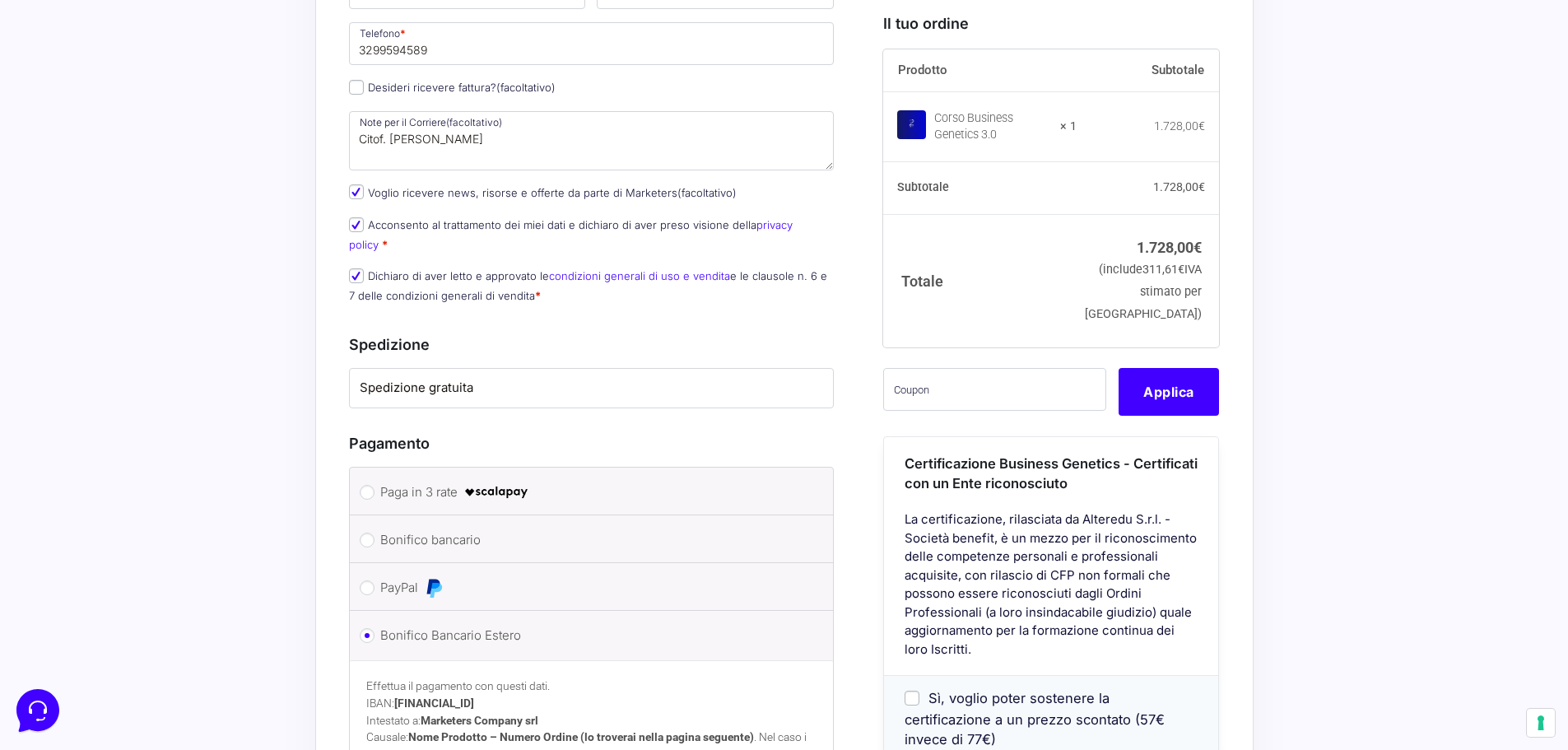
scroll to position [906, 0]
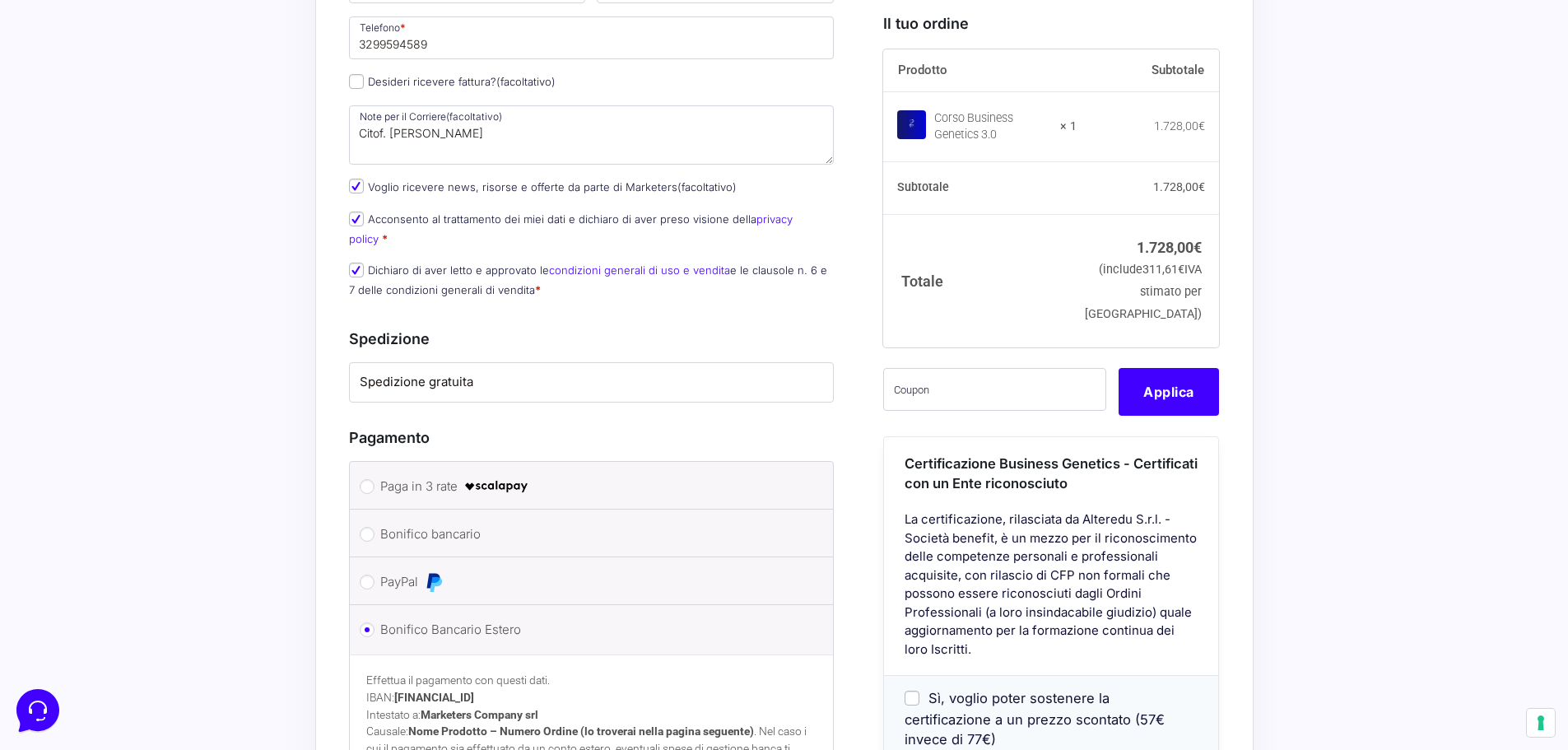
click at [393, 474] on label "Paga in 3 rate" at bounding box center [589, 486] width 417 height 24
click at [375, 479] on input "Paga in 3 rate" at bounding box center [367, 487] width 15 height 15
radio input "true"
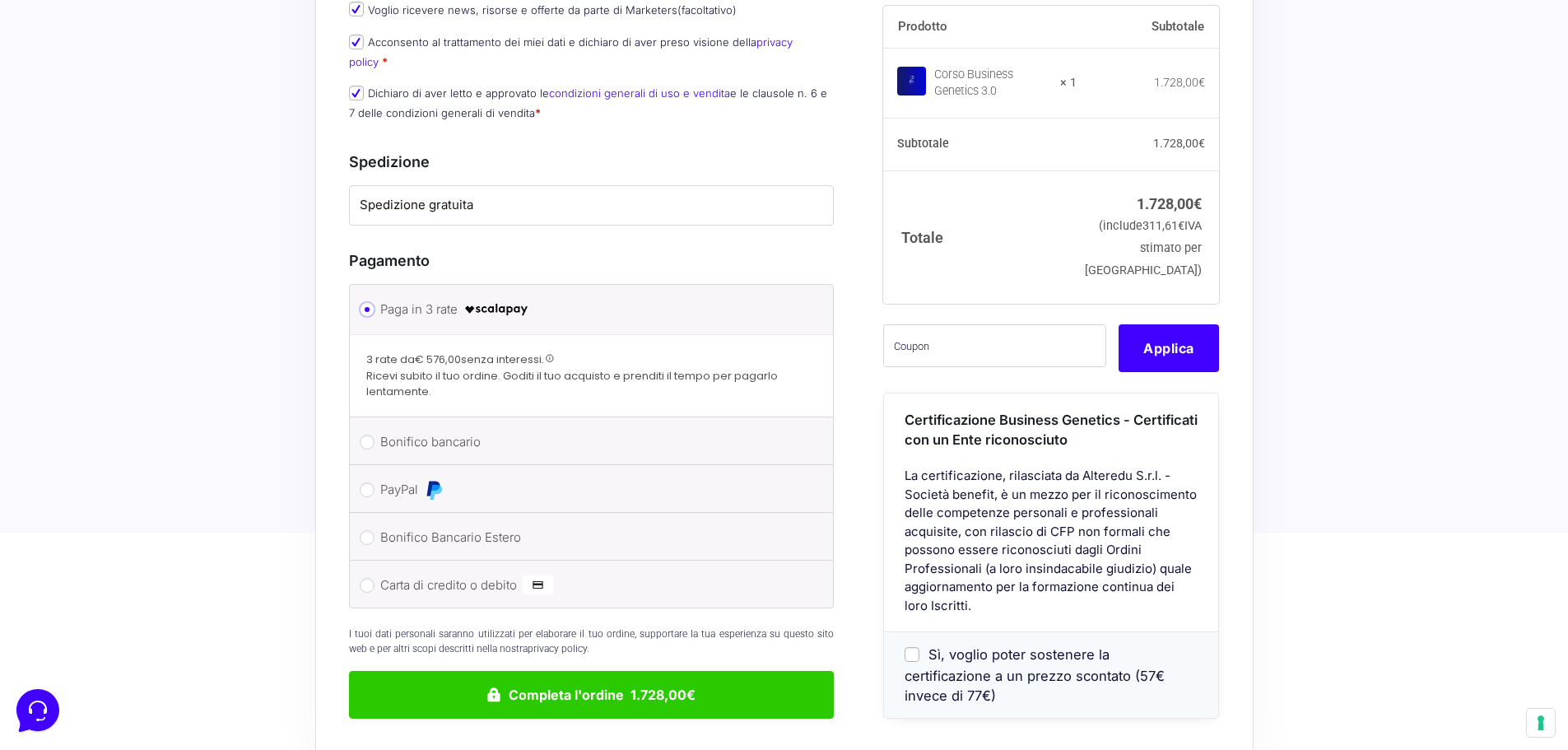
scroll to position [1042, 0]
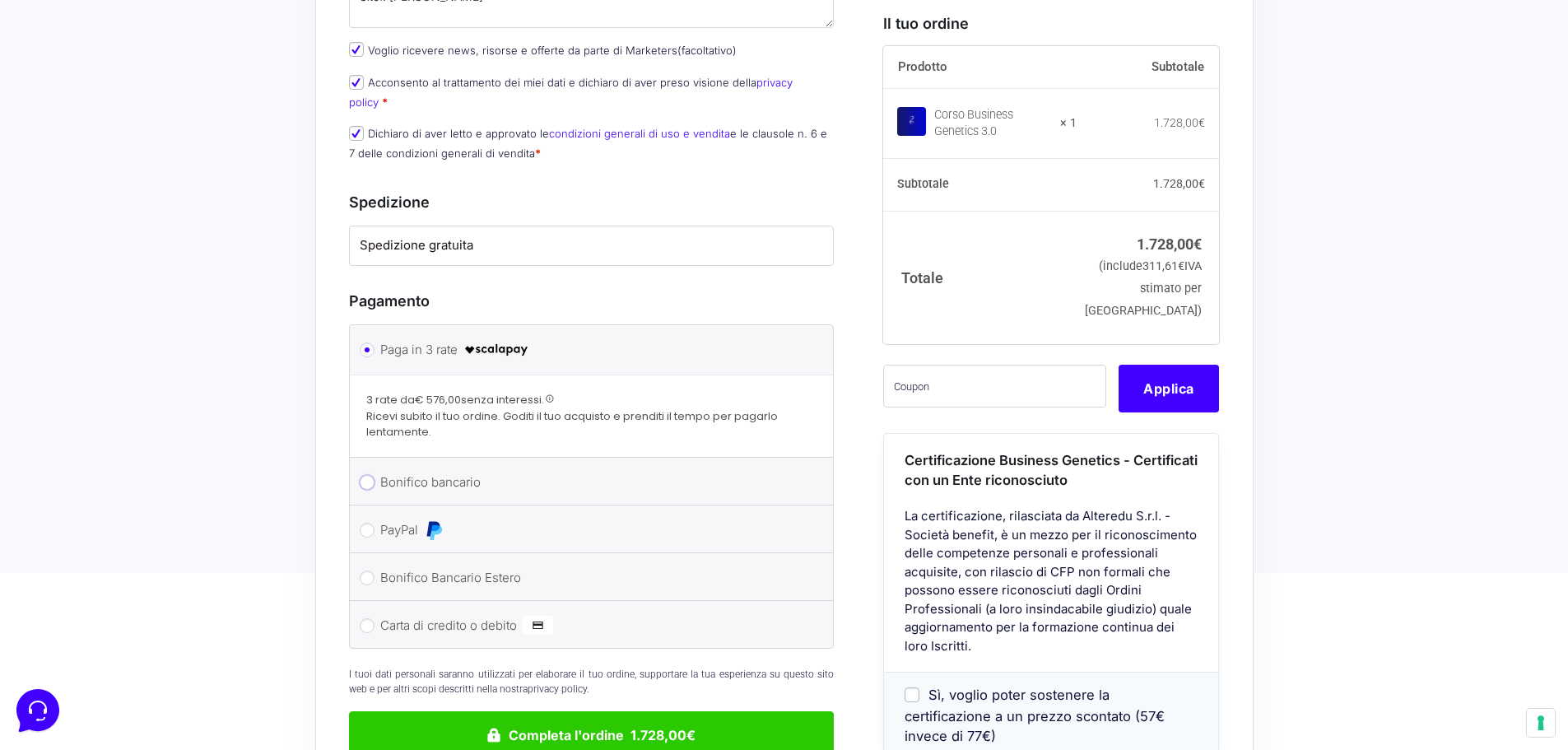
click at [366, 475] on input "Bonifico bancario" at bounding box center [367, 482] width 15 height 15
radio input "true"
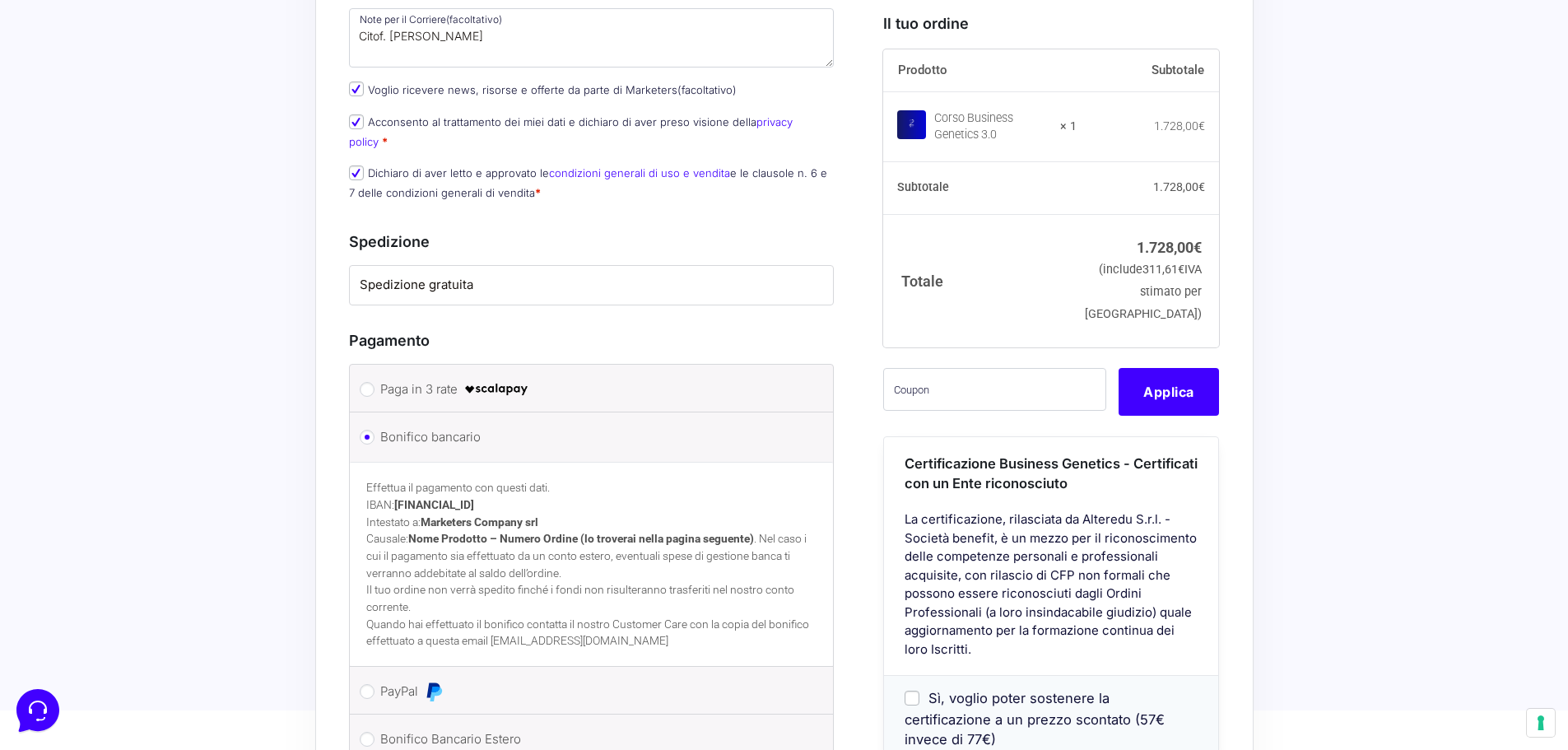
scroll to position [973, 0]
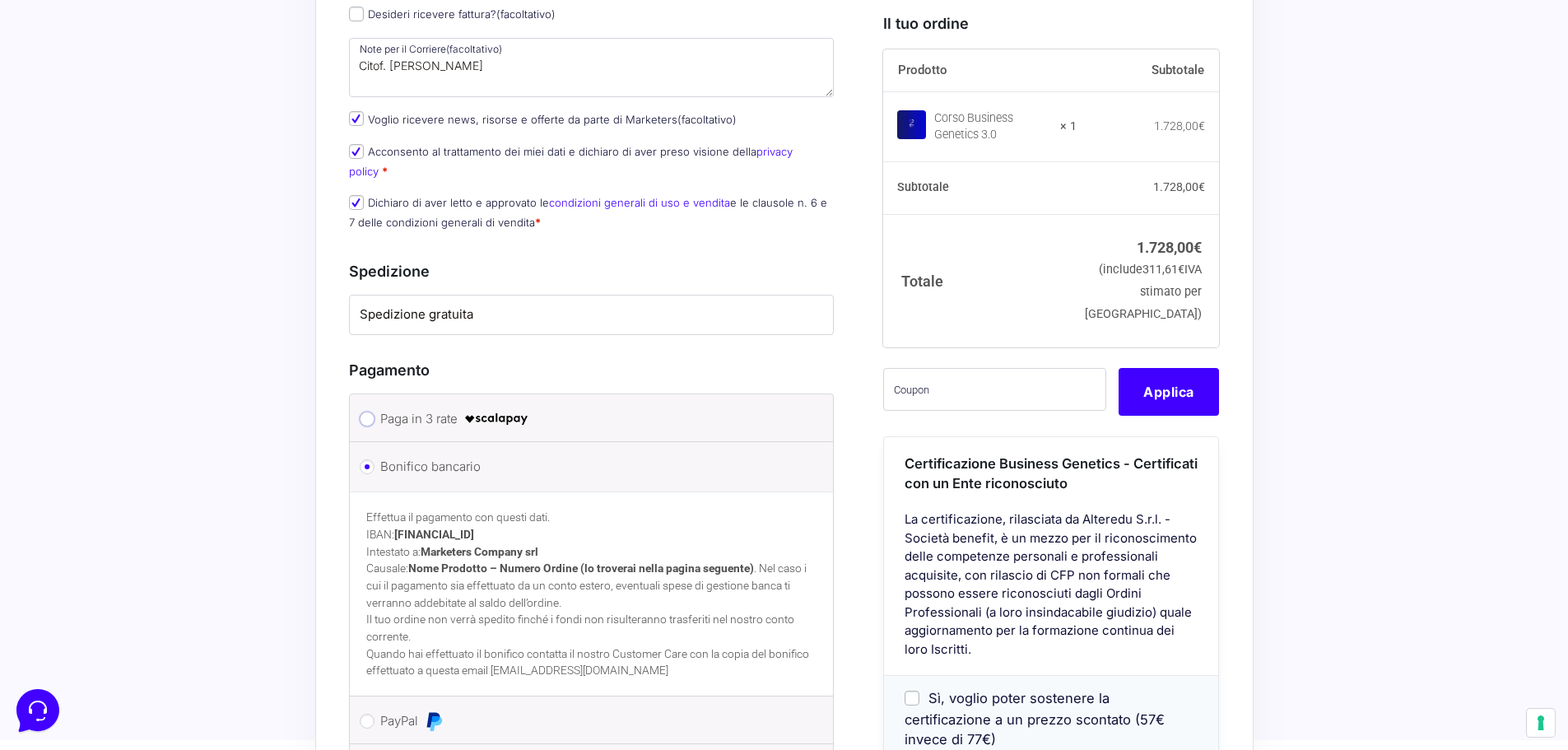
click at [372, 412] on input "Paga in 3 rate" at bounding box center [367, 419] width 15 height 15
radio input "true"
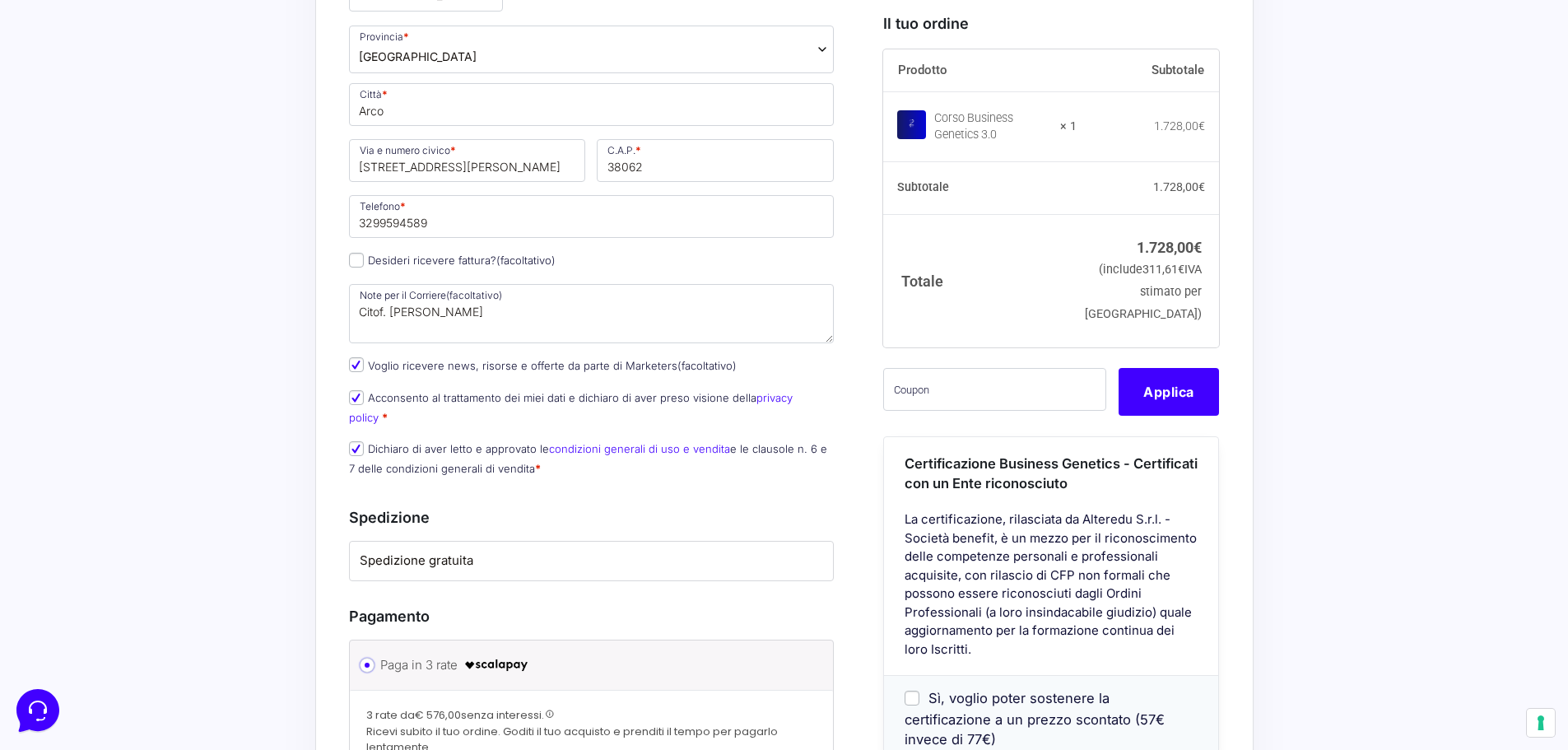
scroll to position [726, 0]
drag, startPoint x: 461, startPoint y: 212, endPoint x: 335, endPoint y: 215, distance: 126.0
click at [335, 215] on div "Riepilogo Ordine 1.728,00 € Prodotto Subtotale Corso Business Genetics 3.0 × 1 …" at bounding box center [784, 422] width 938 height 1387
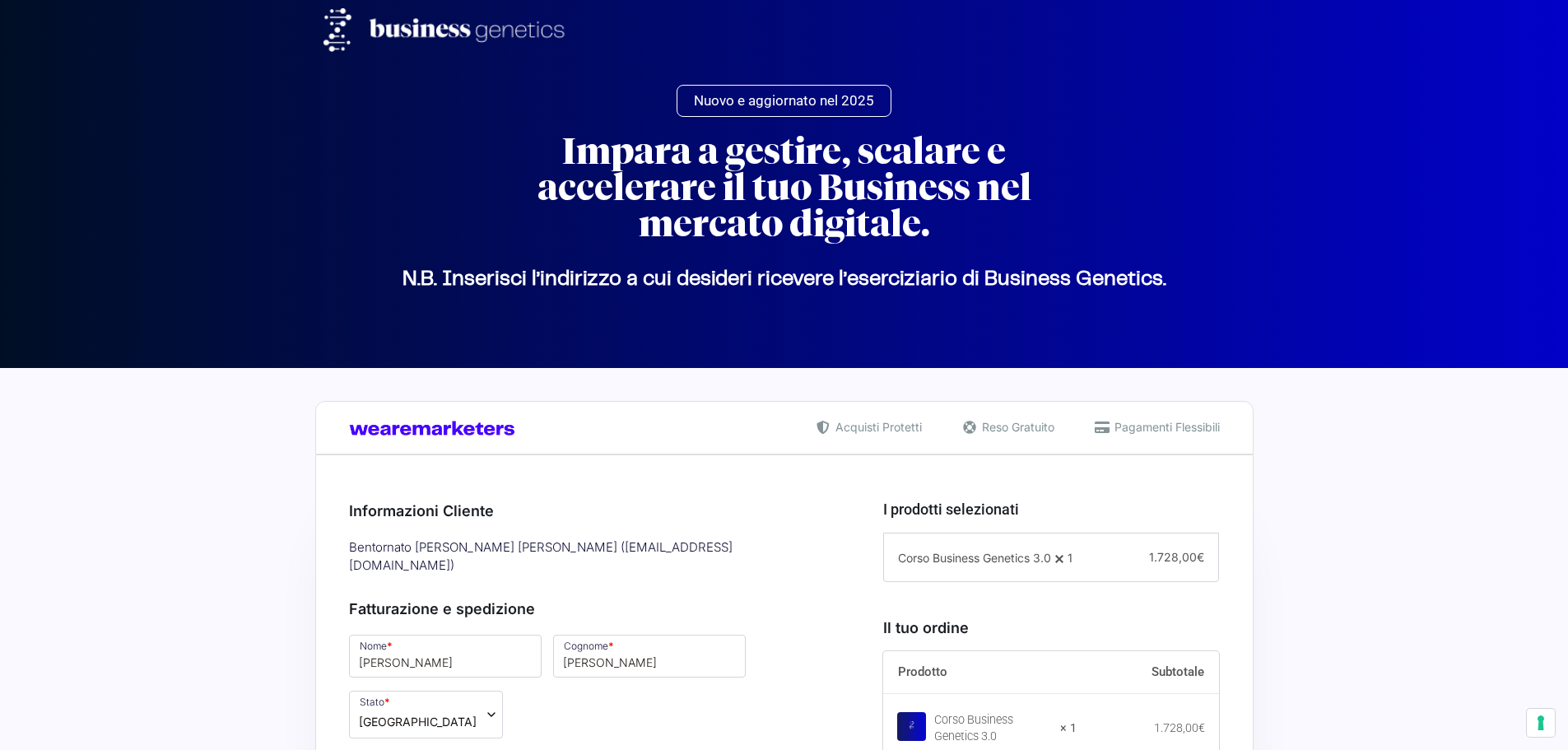
select select "TN"
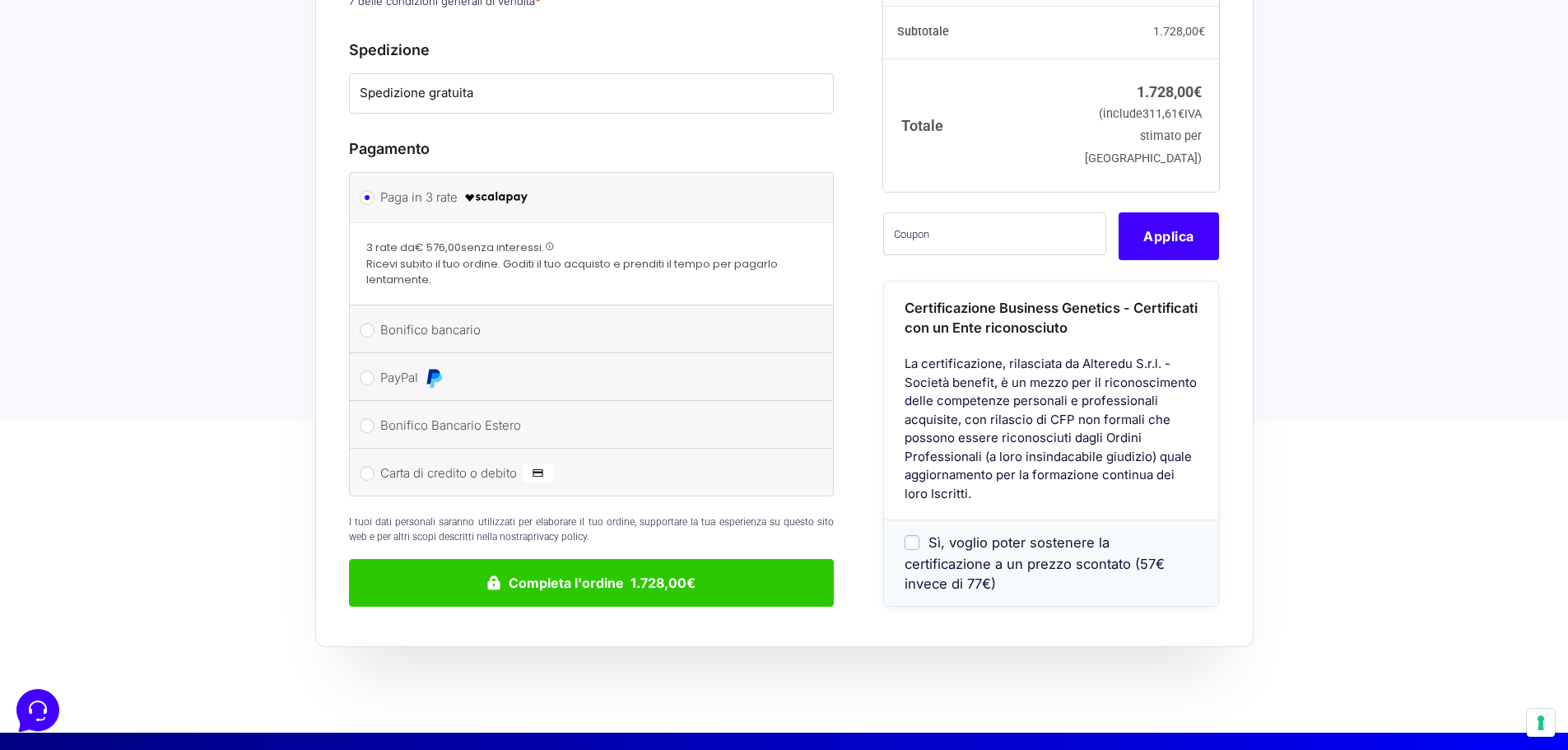
scroll to position [1207, 0]
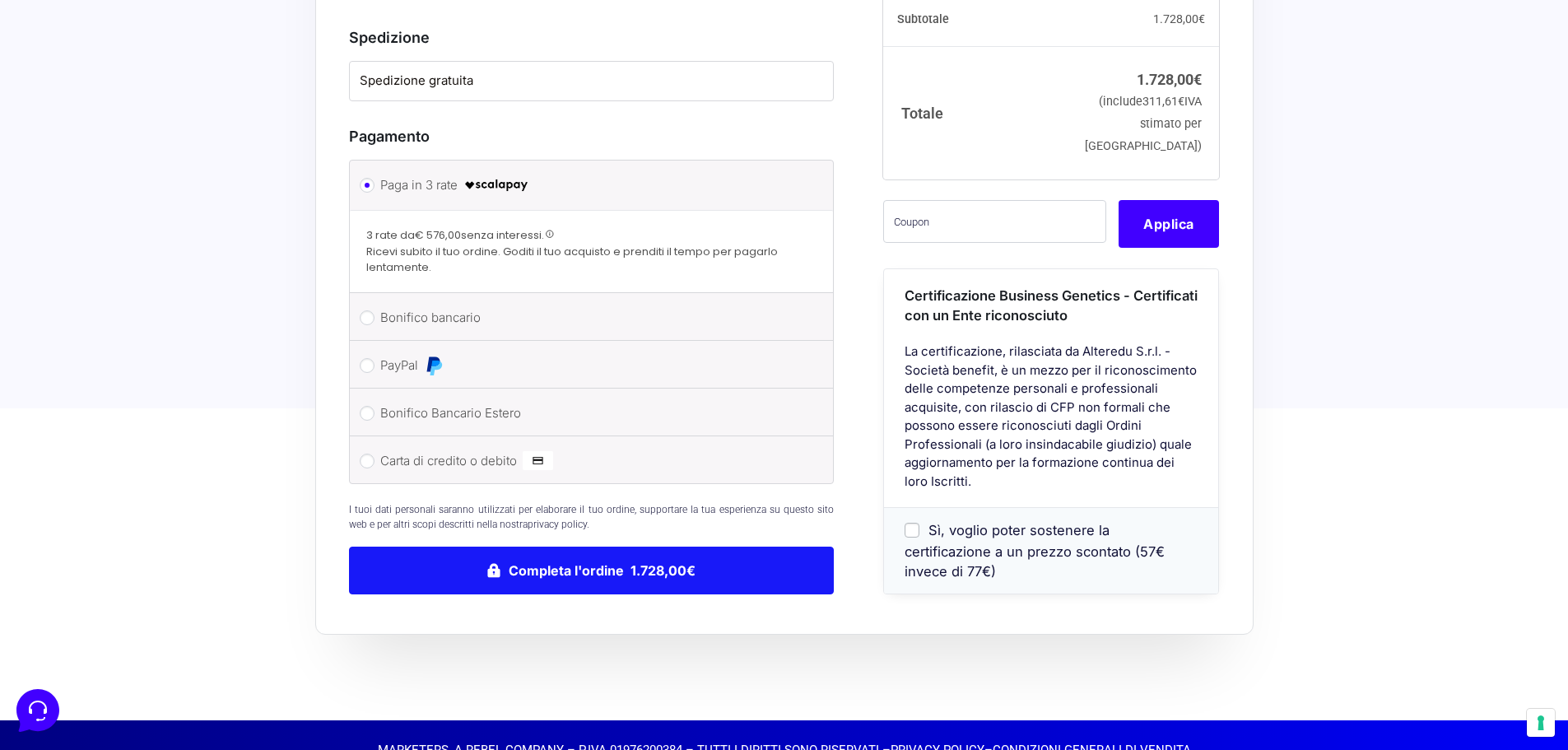
click at [557, 547] on button "Completa l'ordine 1.728,00€" at bounding box center [592, 571] width 486 height 48
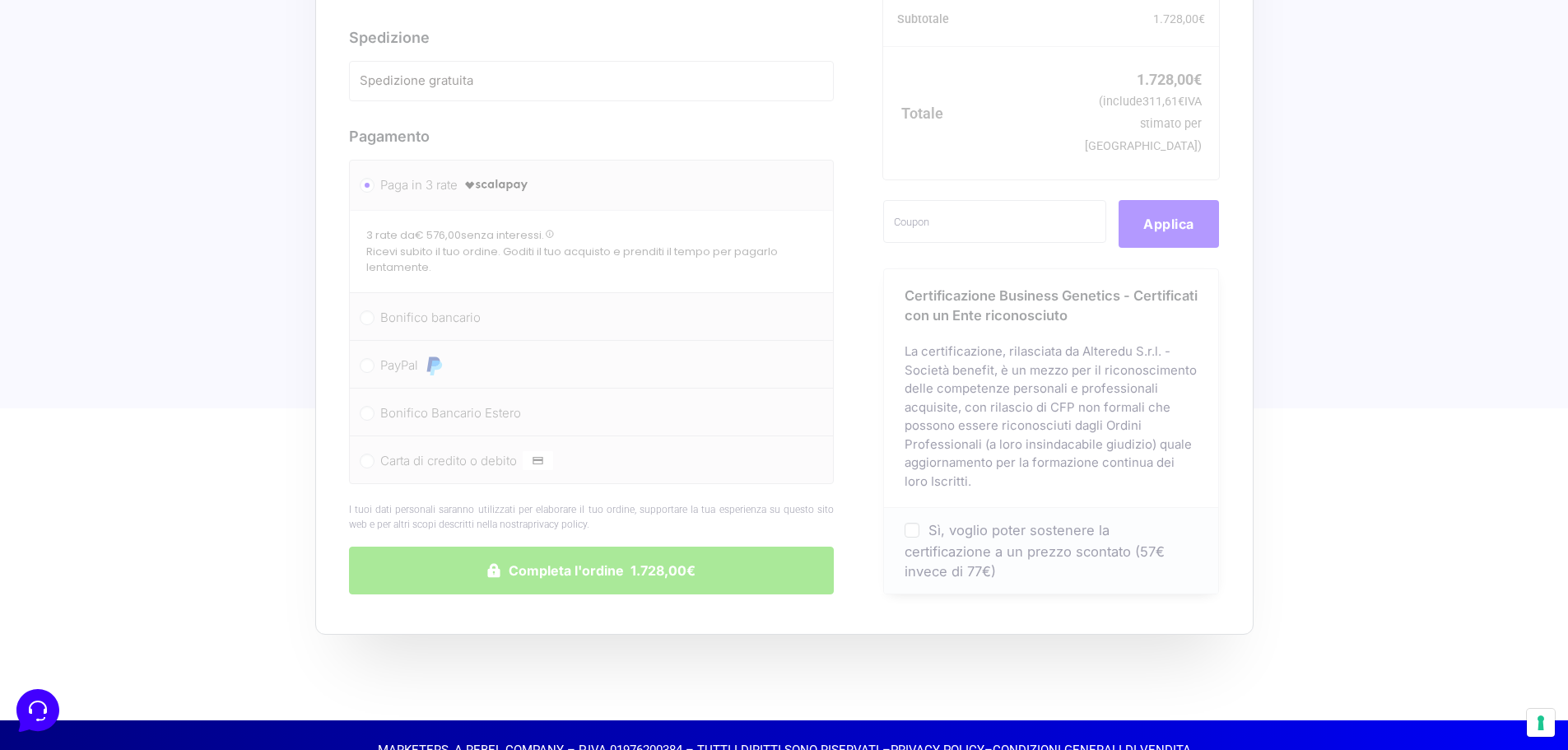
drag, startPoint x: 557, startPoint y: 525, endPoint x: 220, endPoint y: 348, distance: 380.7
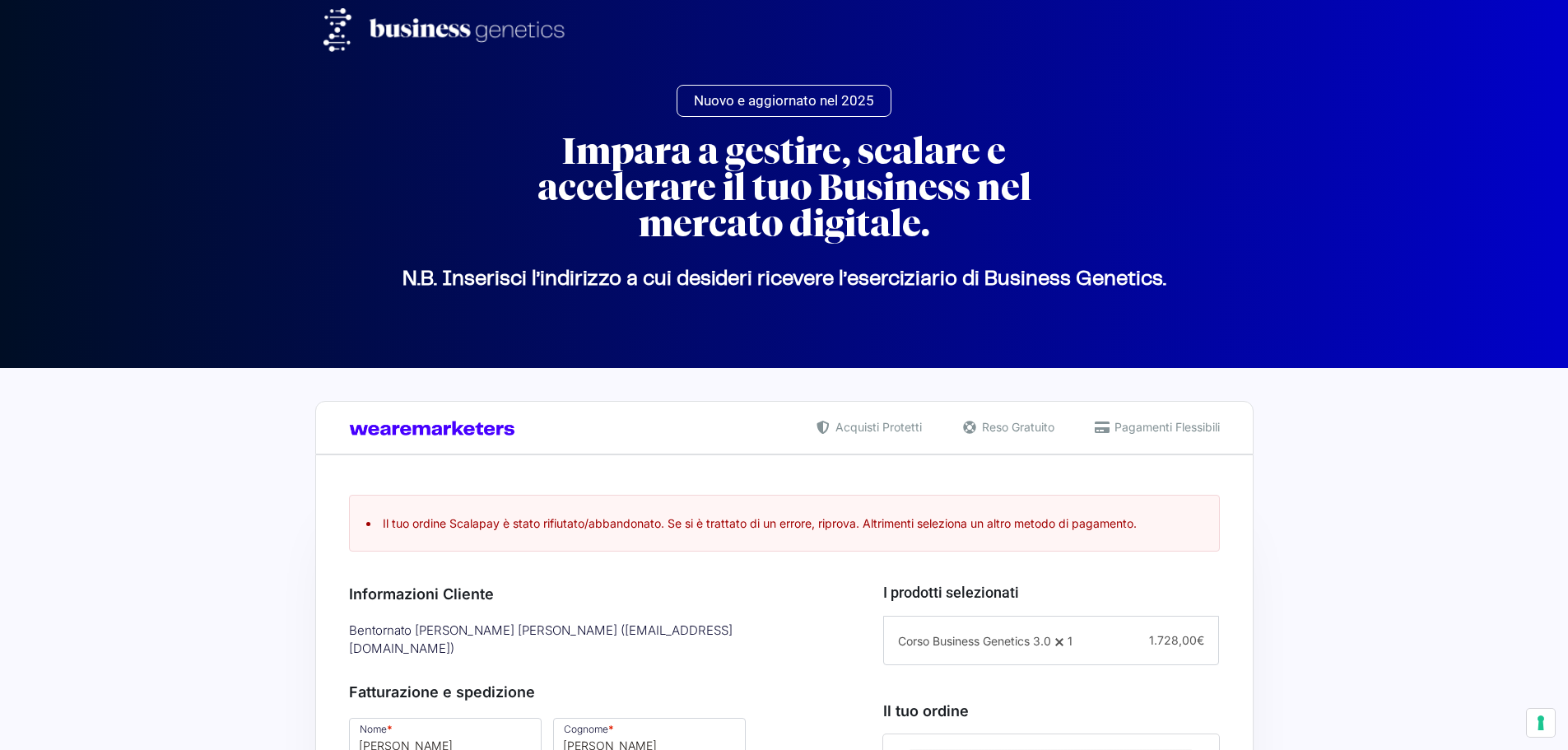
select select "TN"
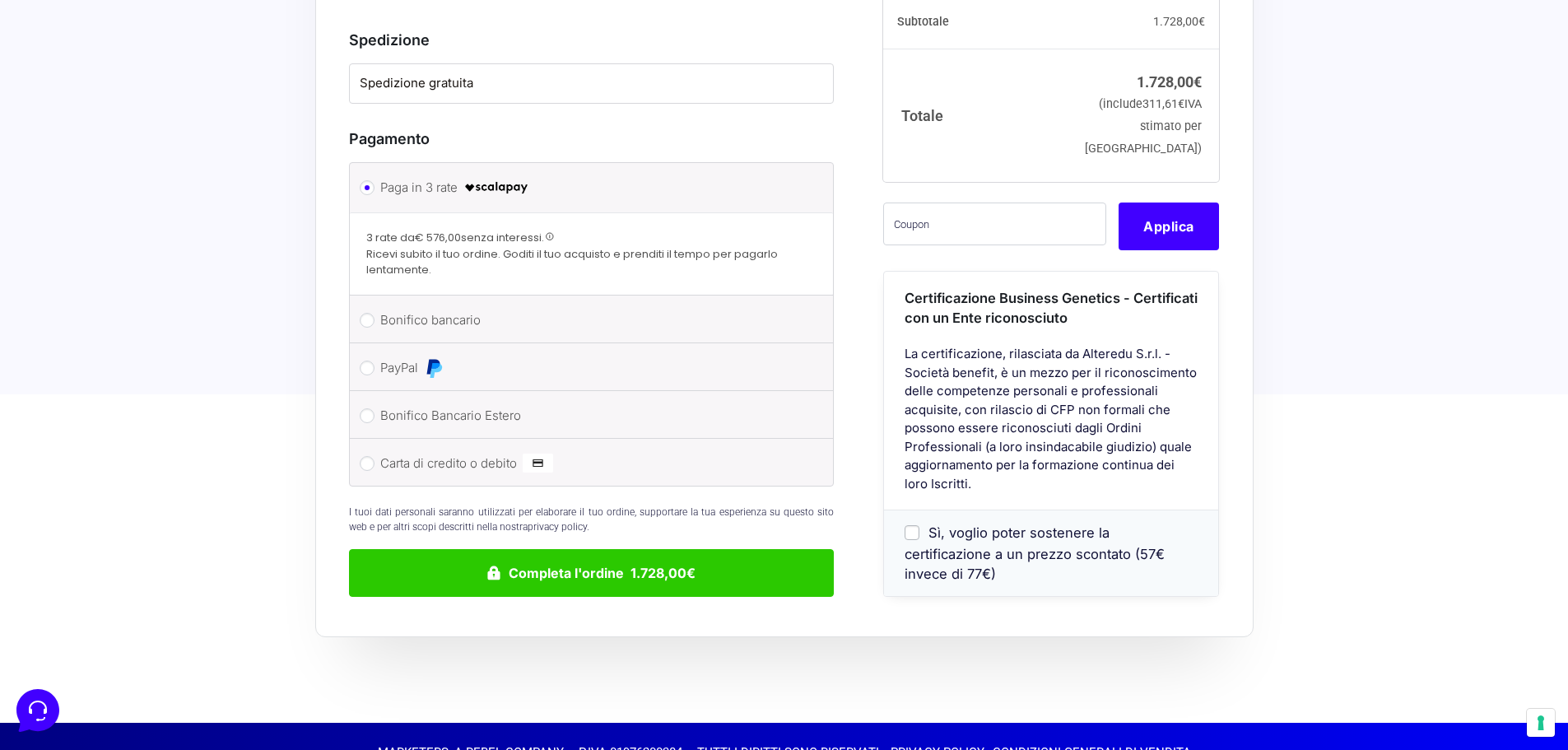
scroll to position [1290, 0]
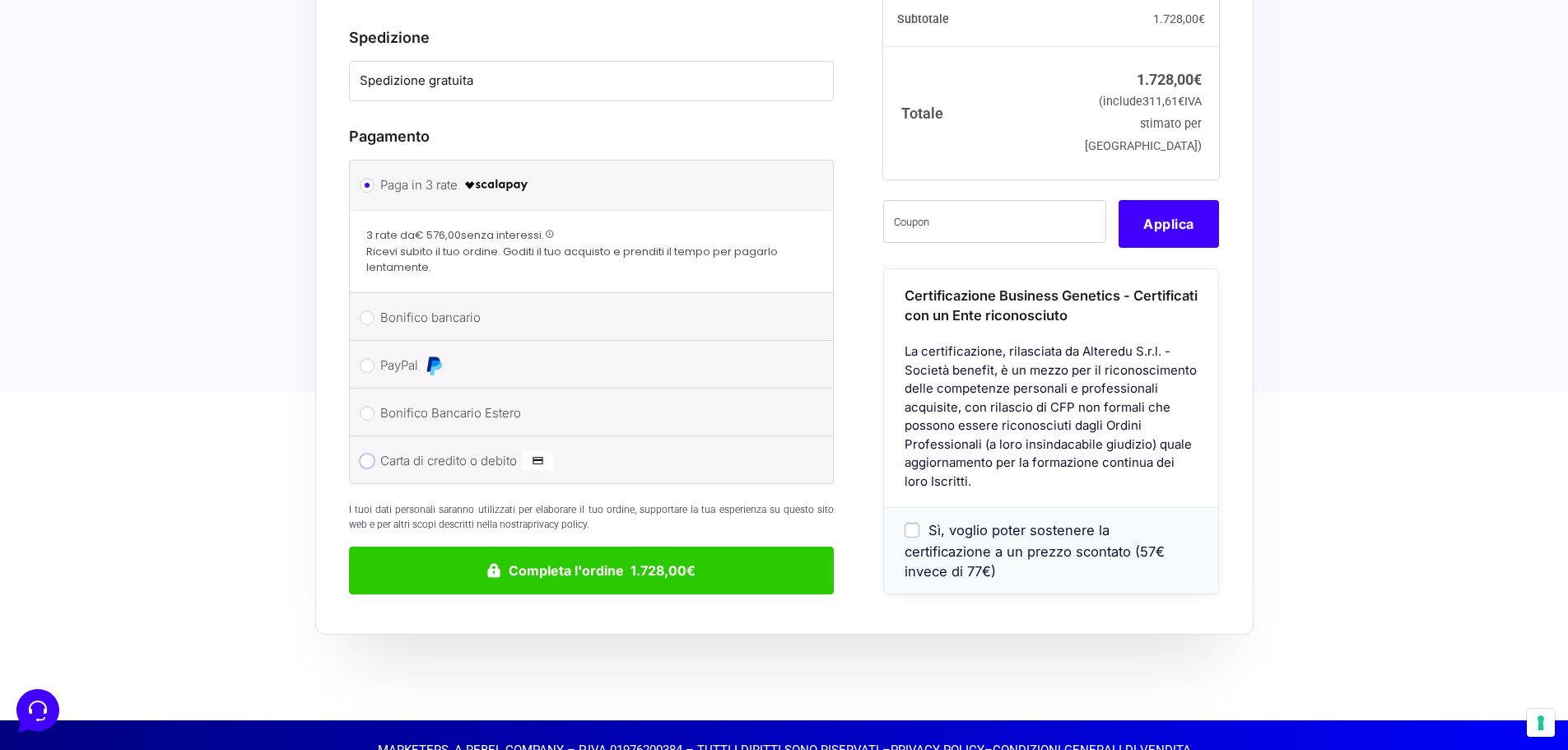
click at [372, 454] on input "Carta di credito o debito" at bounding box center [367, 461] width 15 height 15
radio input "true"
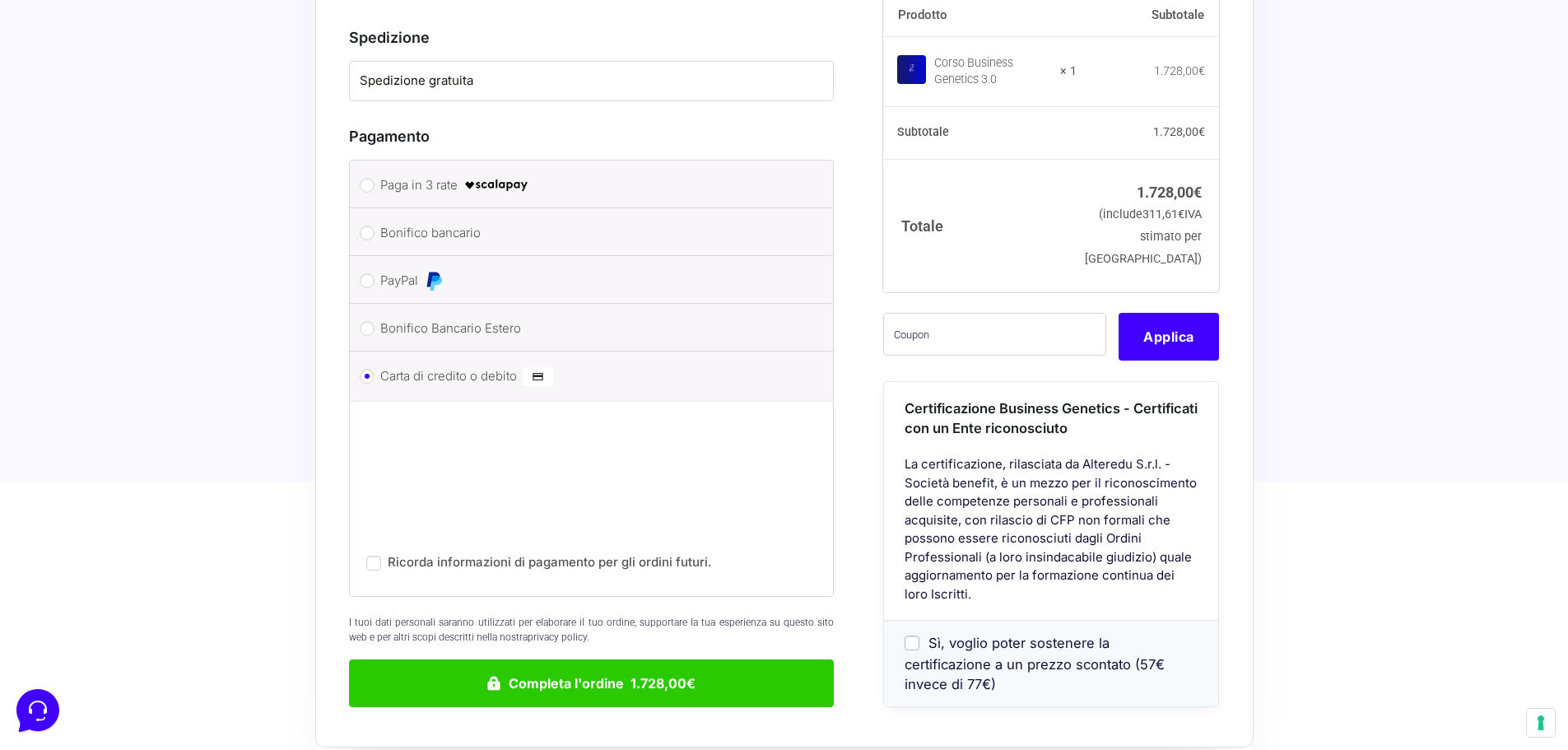
click at [370, 304] on li "Bonifico Bancario Estero Effettua il pagamento con questi dati. IBAN: [FINANCIA…" at bounding box center [592, 327] width 484 height 48
click at [370, 321] on input "Bonifico Bancario Estero" at bounding box center [367, 328] width 15 height 15
radio input "true"
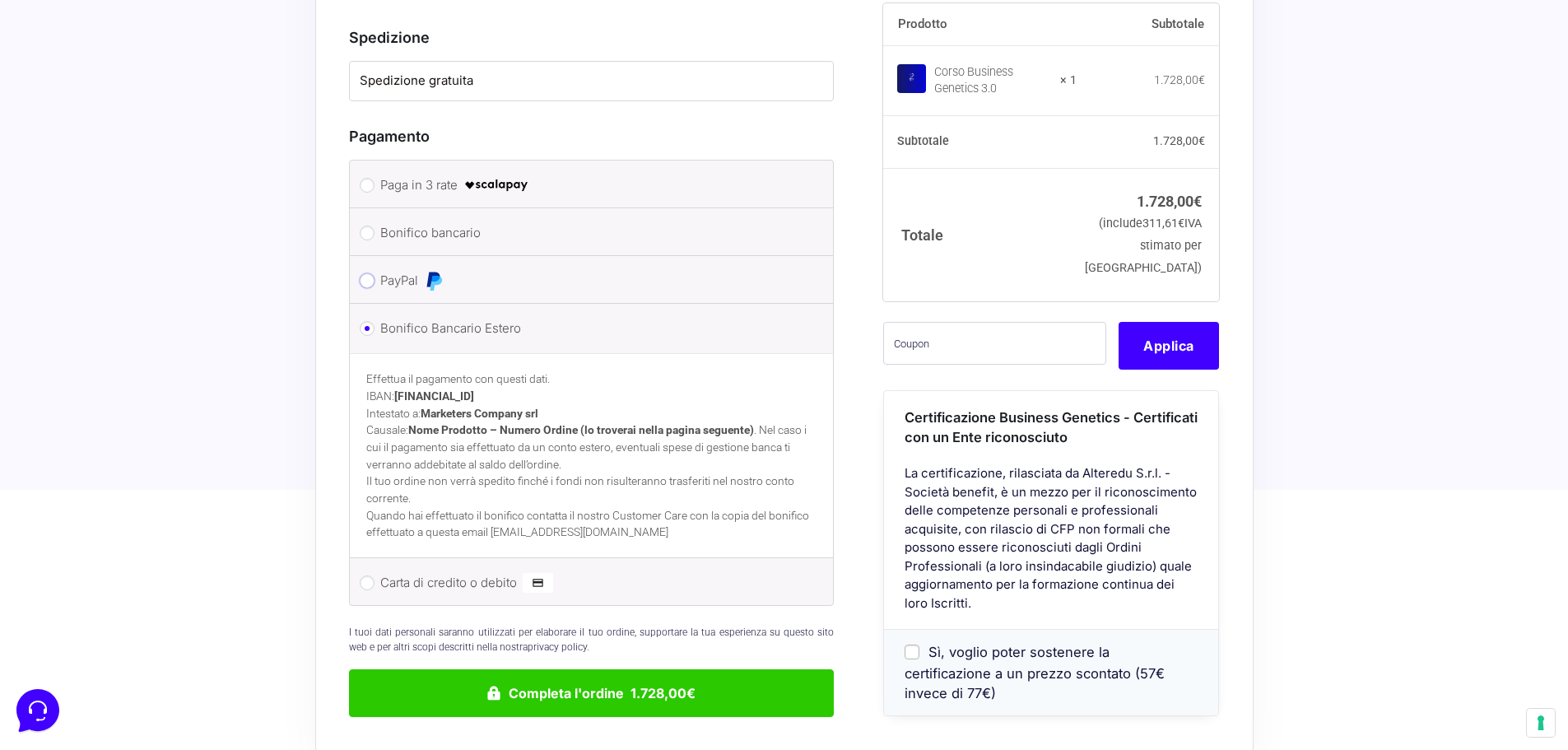
click at [362, 274] on input "PayPal" at bounding box center [367, 281] width 15 height 15
radio input "true"
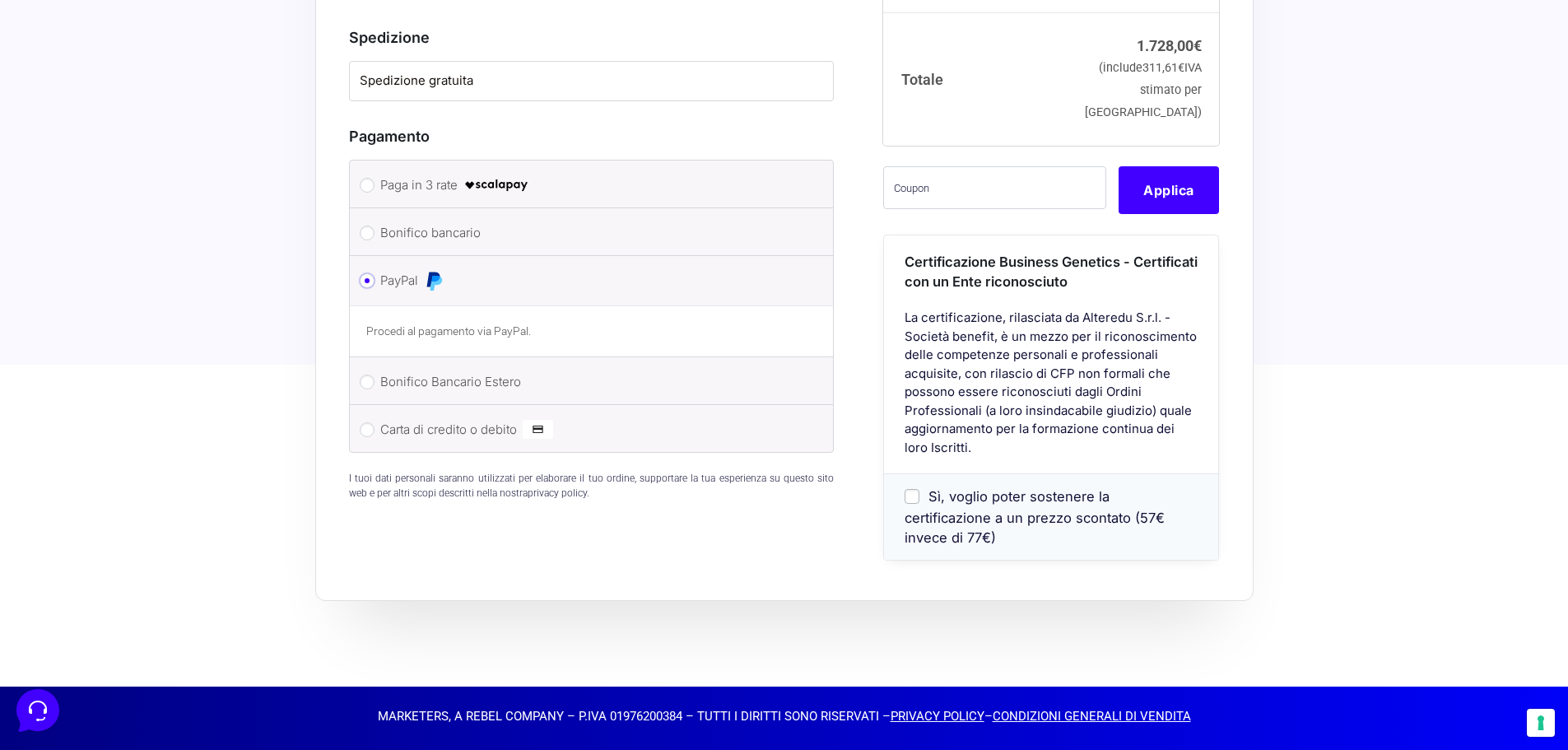
scroll to position [1257, 0]
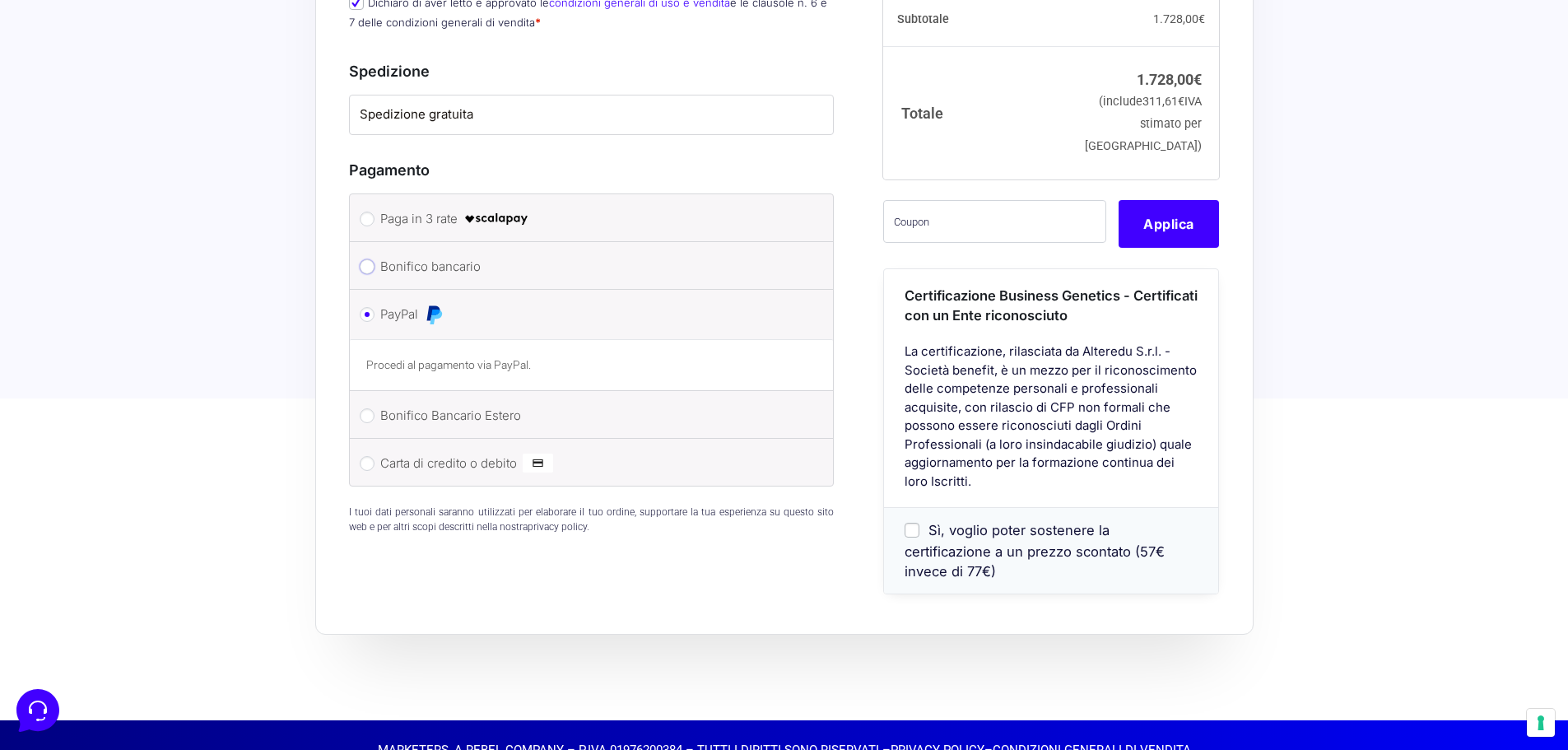
click at [362, 259] on input "Bonifico bancario" at bounding box center [367, 267] width 15 height 15
radio input "true"
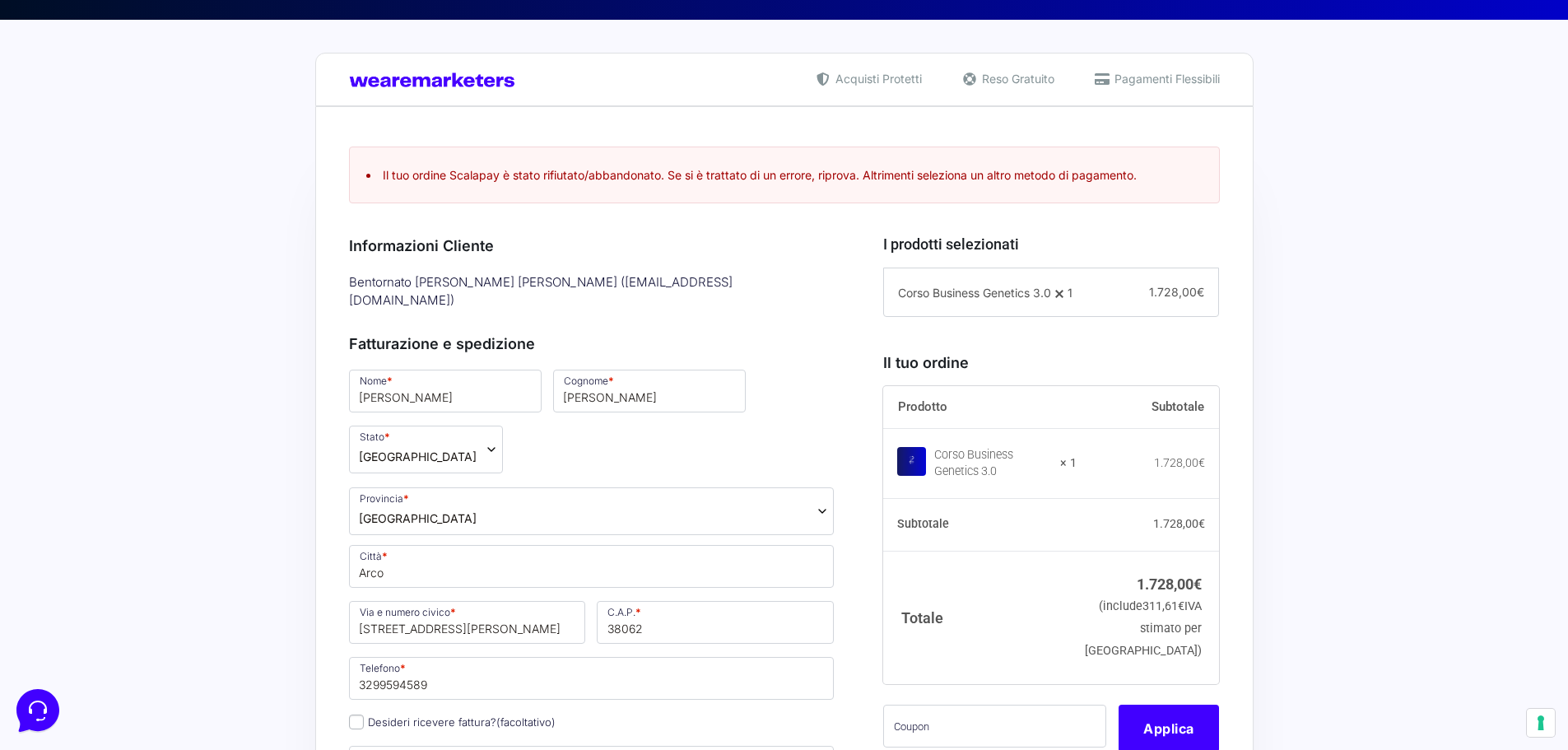
scroll to position [342, 0]
